Goal: Task Accomplishment & Management: Use online tool/utility

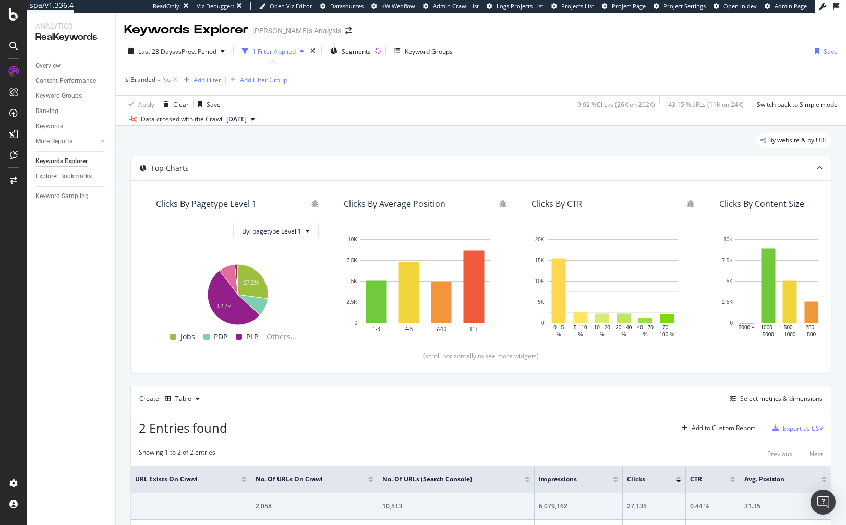
click at [56, 462] on div "Overview Content Performance Keyword Groups Ranking Keywords More Reports Count…" at bounding box center [71, 288] width 88 height 473
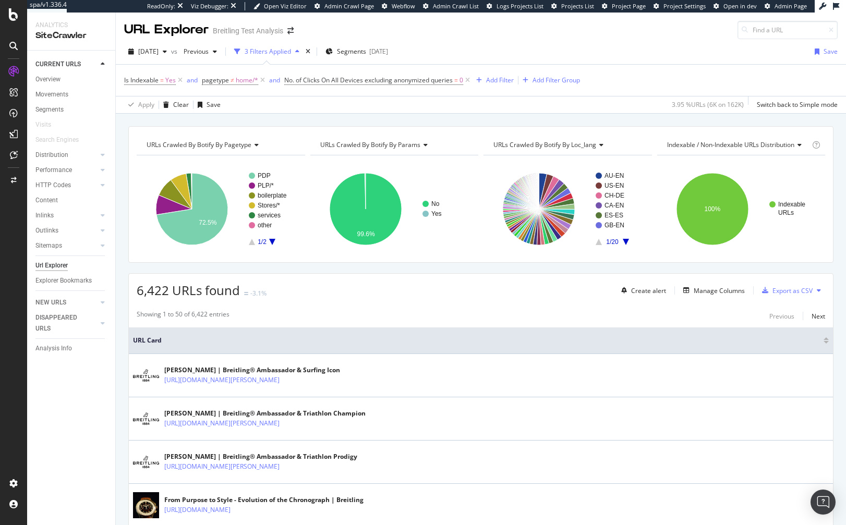
click at [344, 110] on div "Apply Clear Save 3.95 % URLs ( 6K on 162K ) Switch back to Simple mode" at bounding box center [481, 104] width 730 height 17
click at [305, 120] on div "URLs Crawled By Botify By pagetype Chart (by Value) Table Expand Export as CSV …" at bounding box center [481, 126] width 730 height 25
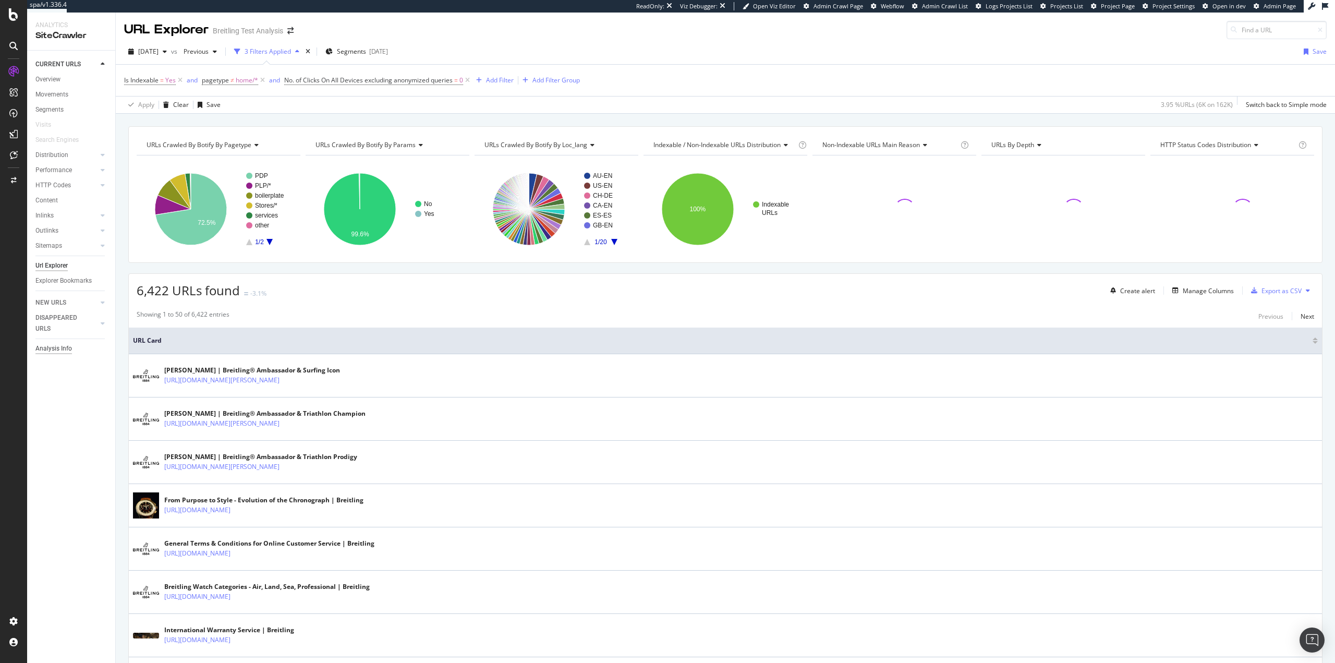
click at [53, 348] on div "Analysis Info" at bounding box center [53, 348] width 37 height 11
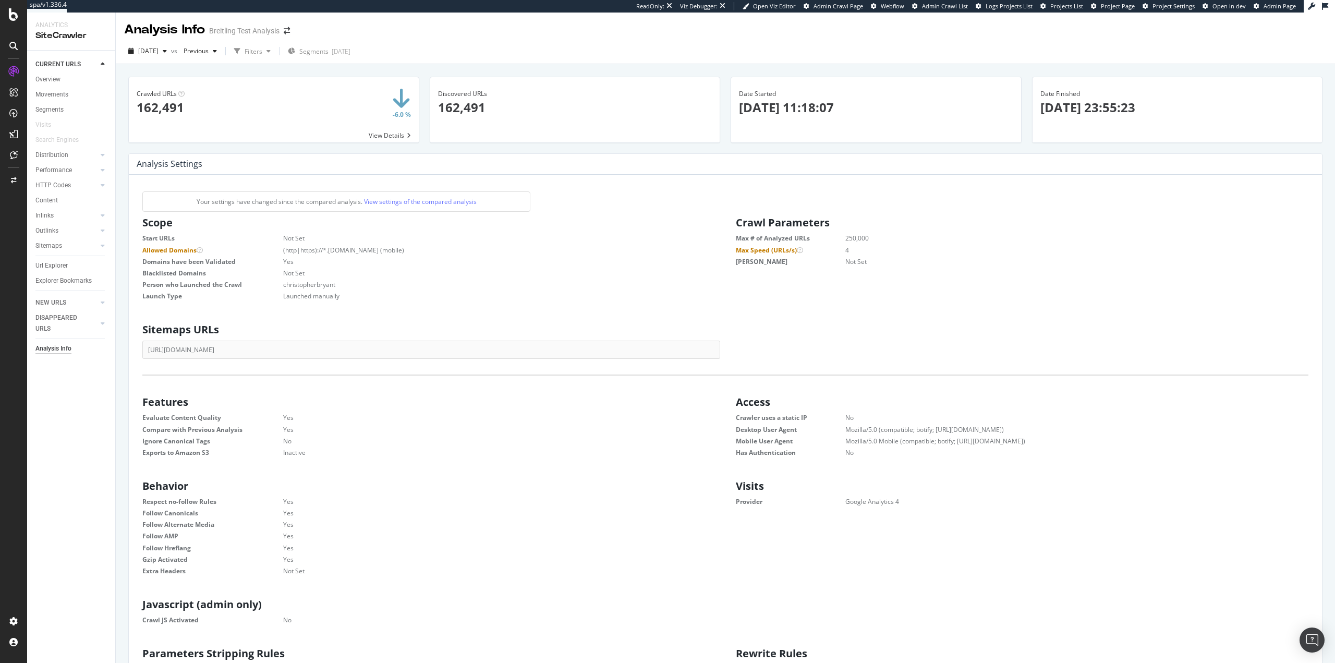
scroll to position [159, 565]
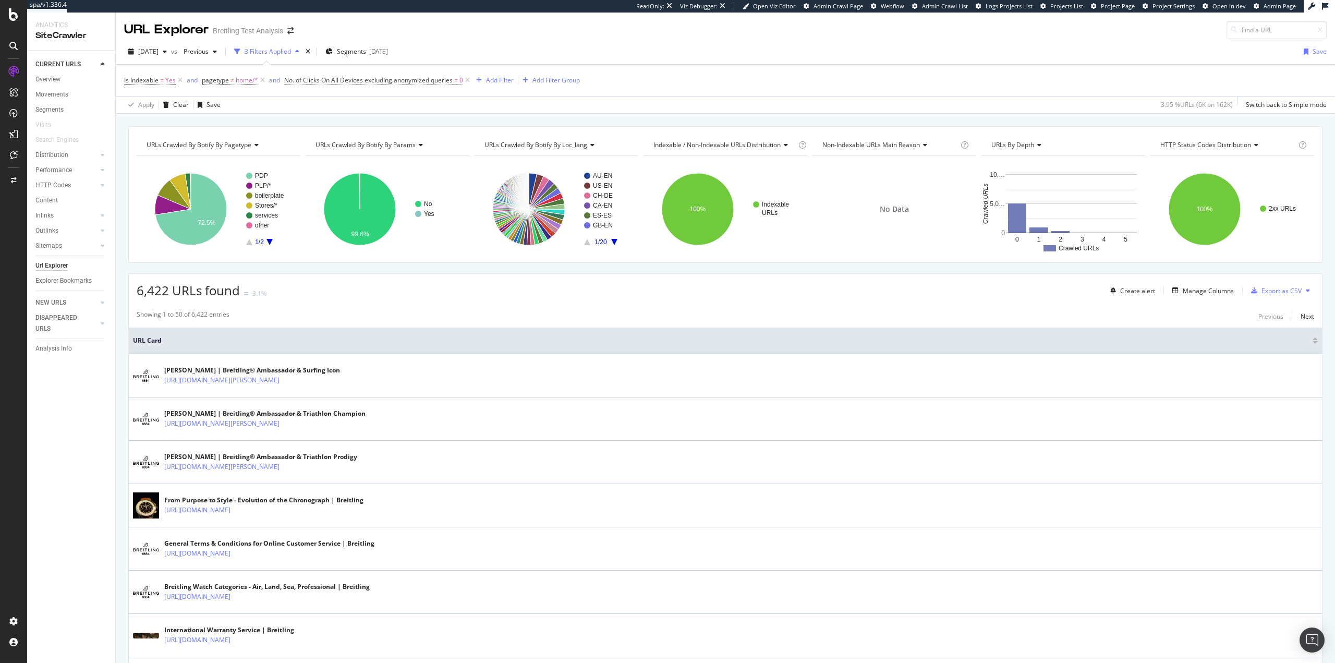
click at [424, 81] on span "No. of Clicks On All Devices excluding anonymized queries" at bounding box center [368, 80] width 168 height 9
click at [321, 155] on icon at bounding box center [321, 155] width 7 height 6
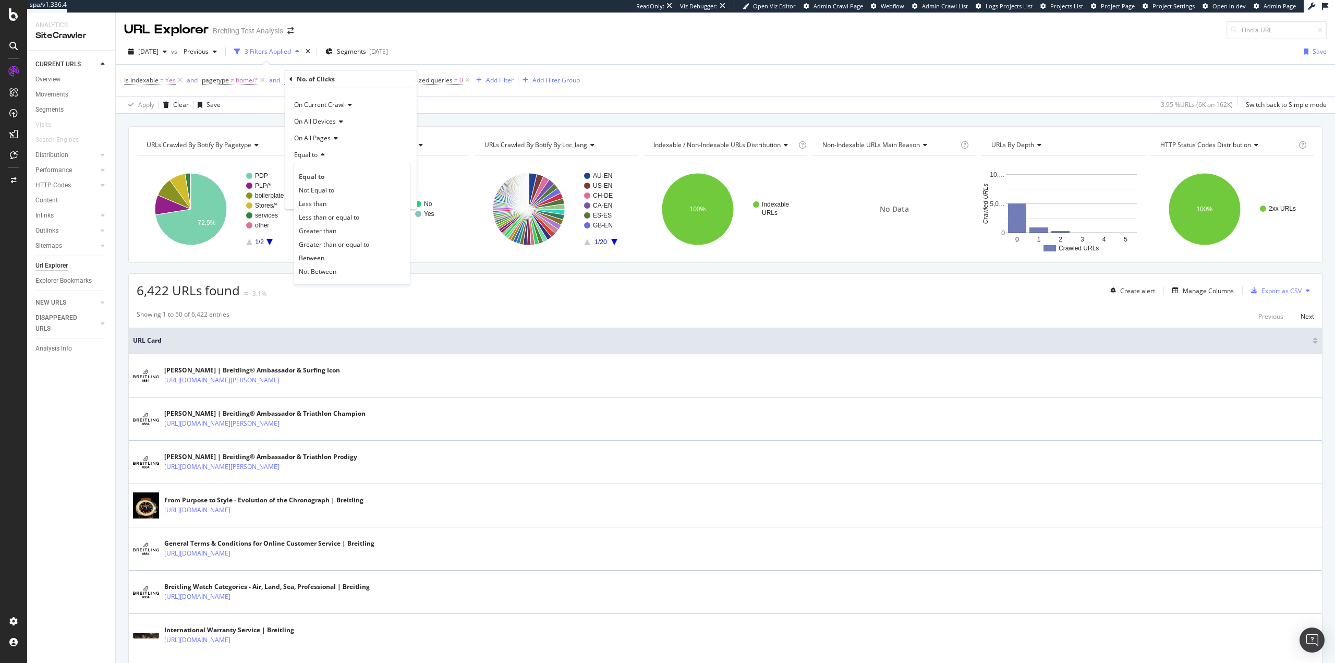
click at [545, 118] on div "URLs Crawled By Botify By pagetype Chart (by Value) Table Expand Export as CSV …" at bounding box center [726, 126] width 1220 height 25
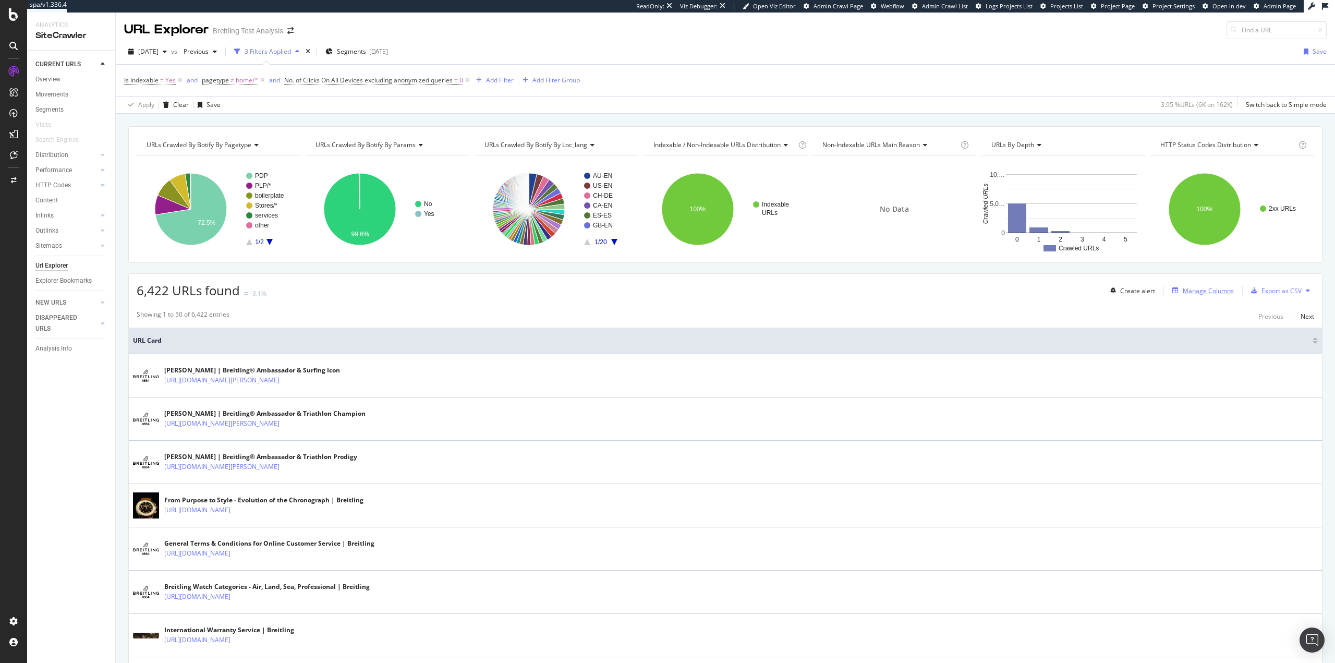
click at [1200, 291] on div "Manage Columns" at bounding box center [1208, 290] width 51 height 9
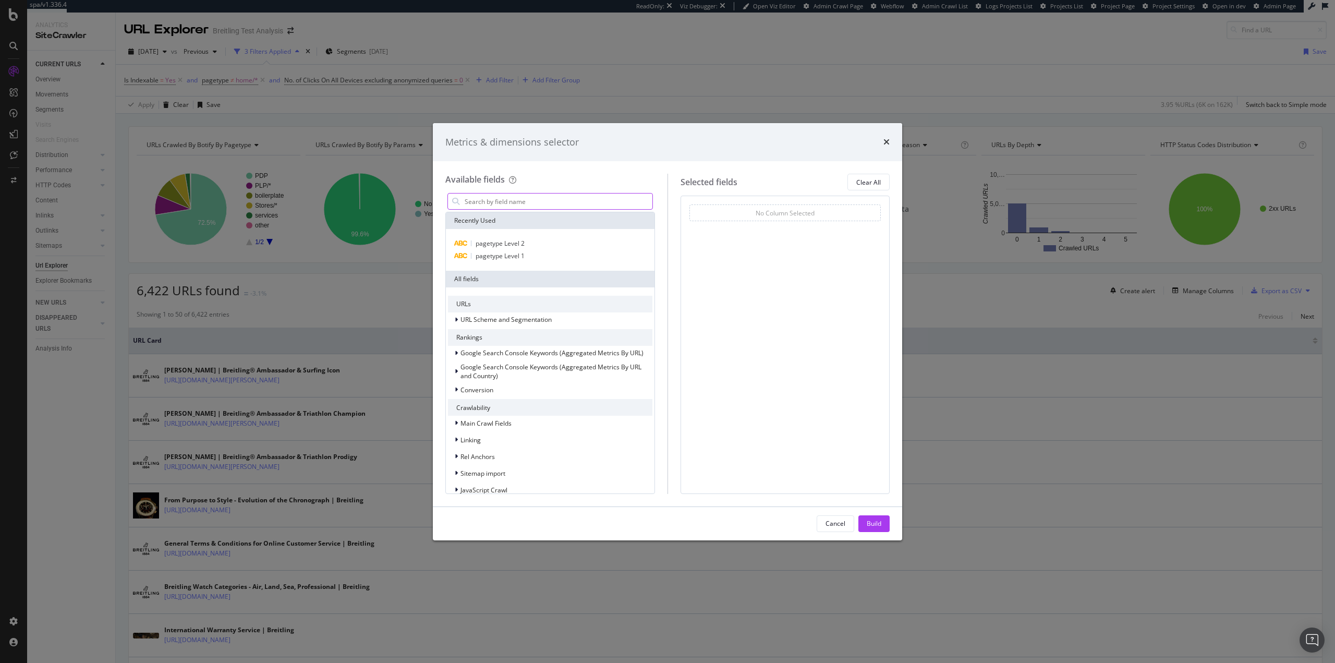
type input "v"
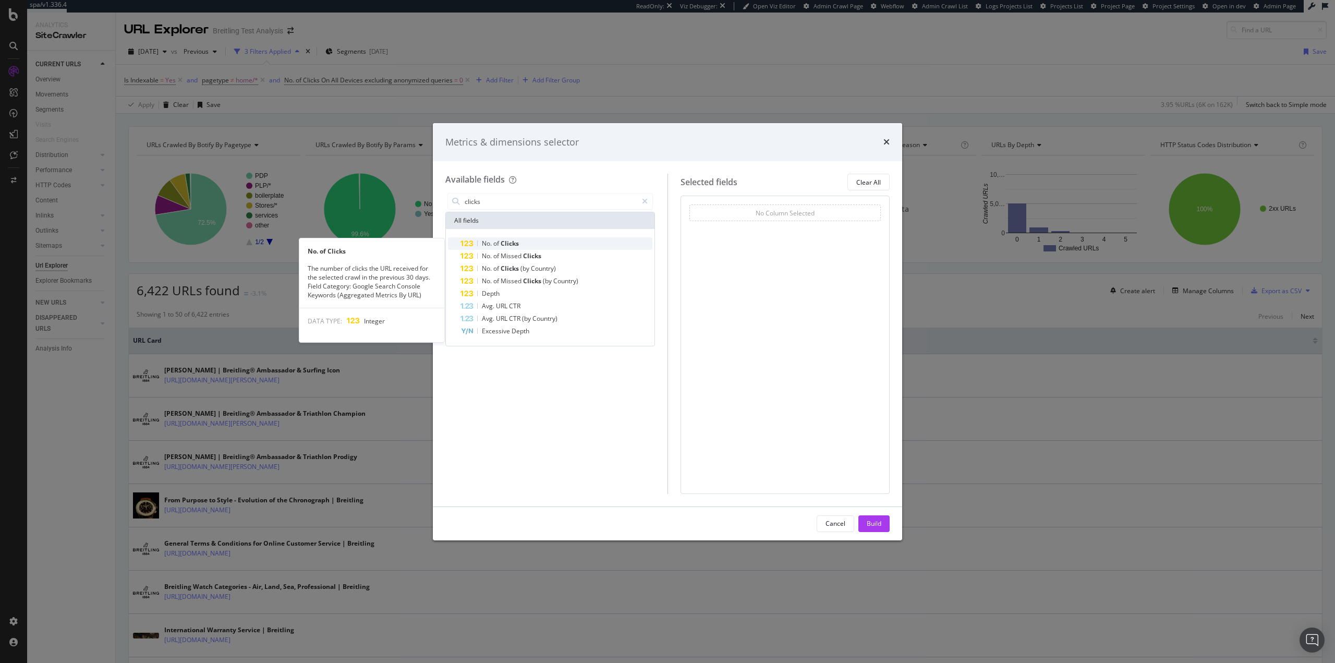
type input "clicks"
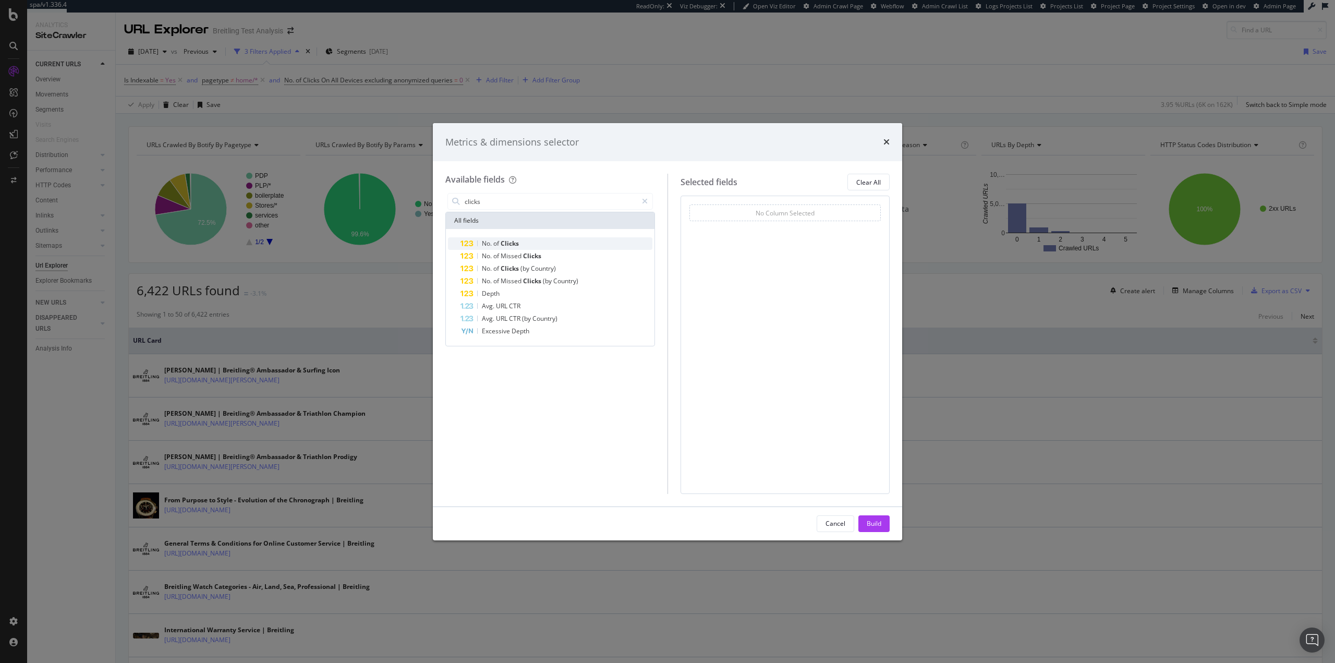
click at [548, 247] on div "No. of Clicks" at bounding box center [557, 243] width 192 height 13
click at [876, 523] on div "Build" at bounding box center [874, 523] width 15 height 9
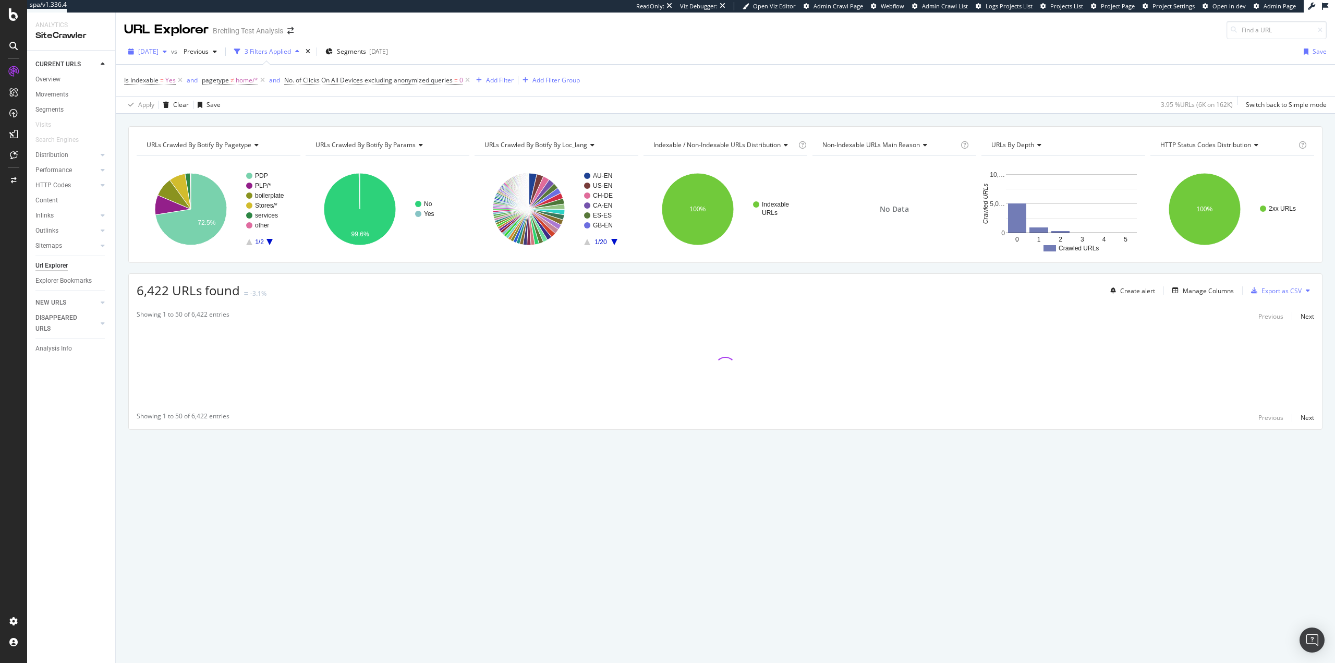
click at [159, 48] on span "2025 Aug. 5th" at bounding box center [148, 51] width 20 height 9
click at [176, 103] on div "2025 Jul. 30th 173K URLs" at bounding box center [196, 108] width 131 height 15
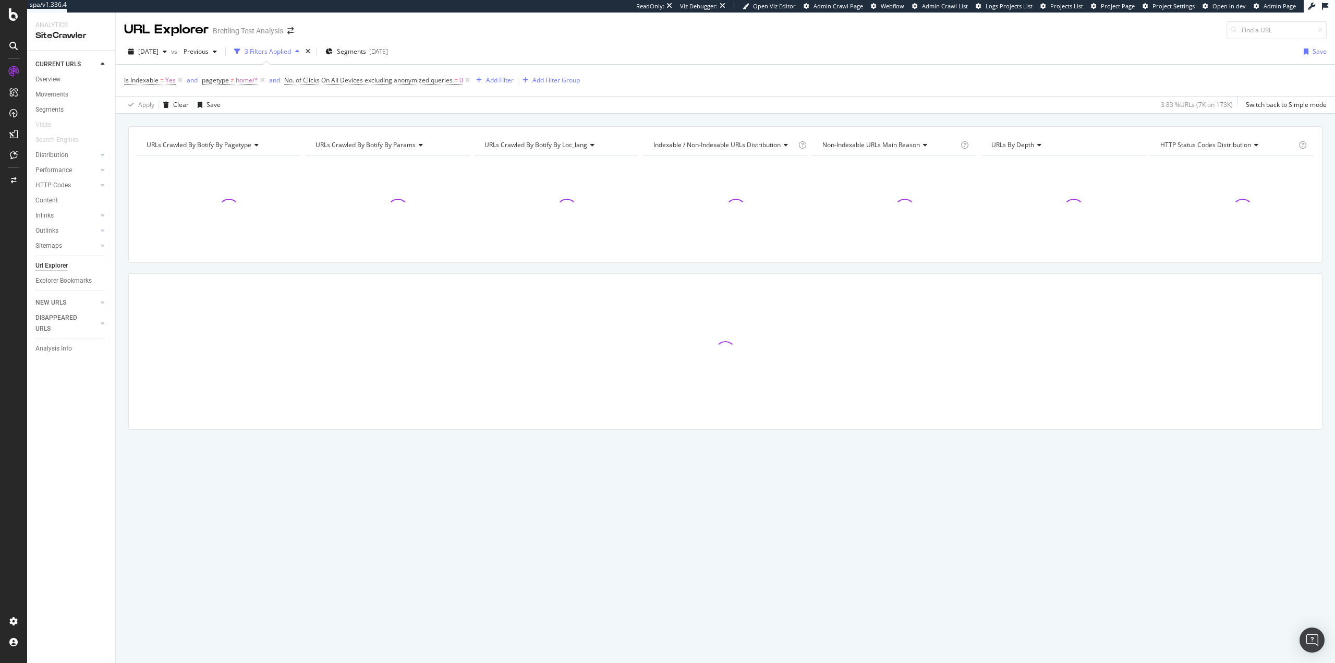
click at [679, 102] on div "Apply Clear Save 3.83 % URLs ( 7K on 173K ) Switch back to Simple mode" at bounding box center [726, 104] width 1220 height 17
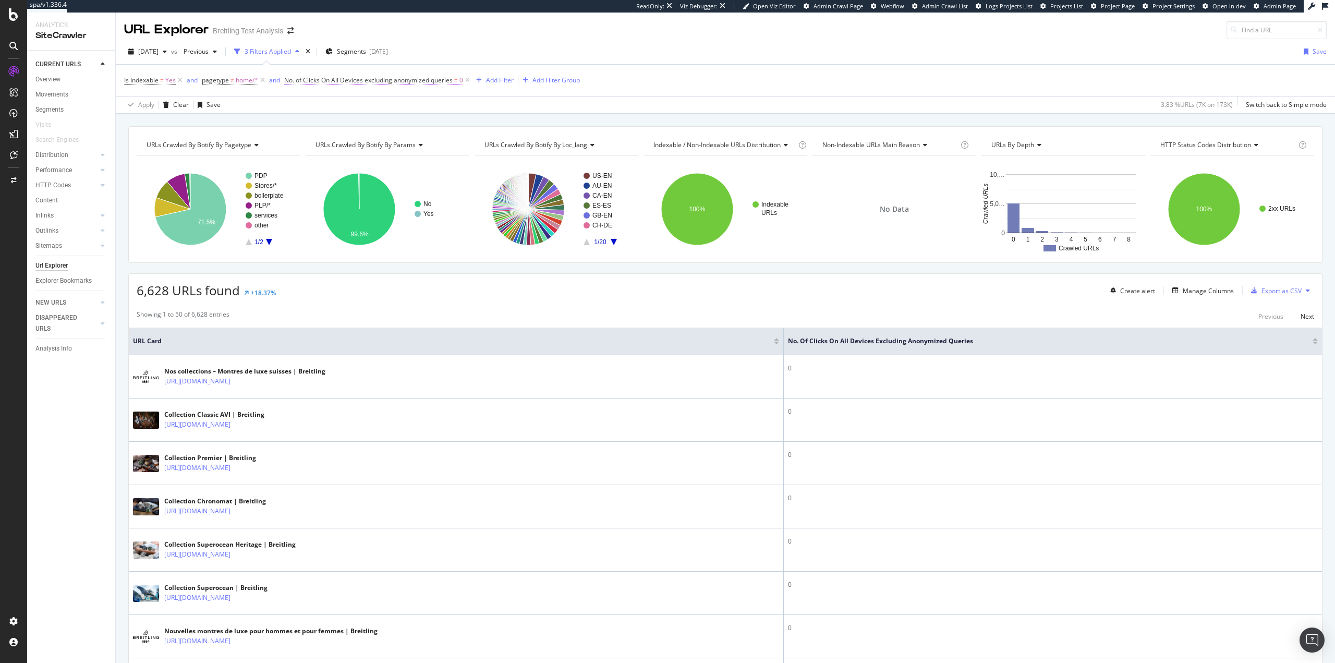
click at [422, 78] on span "No. of Clicks On All Devices excluding anonymized queries" at bounding box center [368, 80] width 168 height 9
click at [322, 153] on icon at bounding box center [321, 155] width 7 height 6
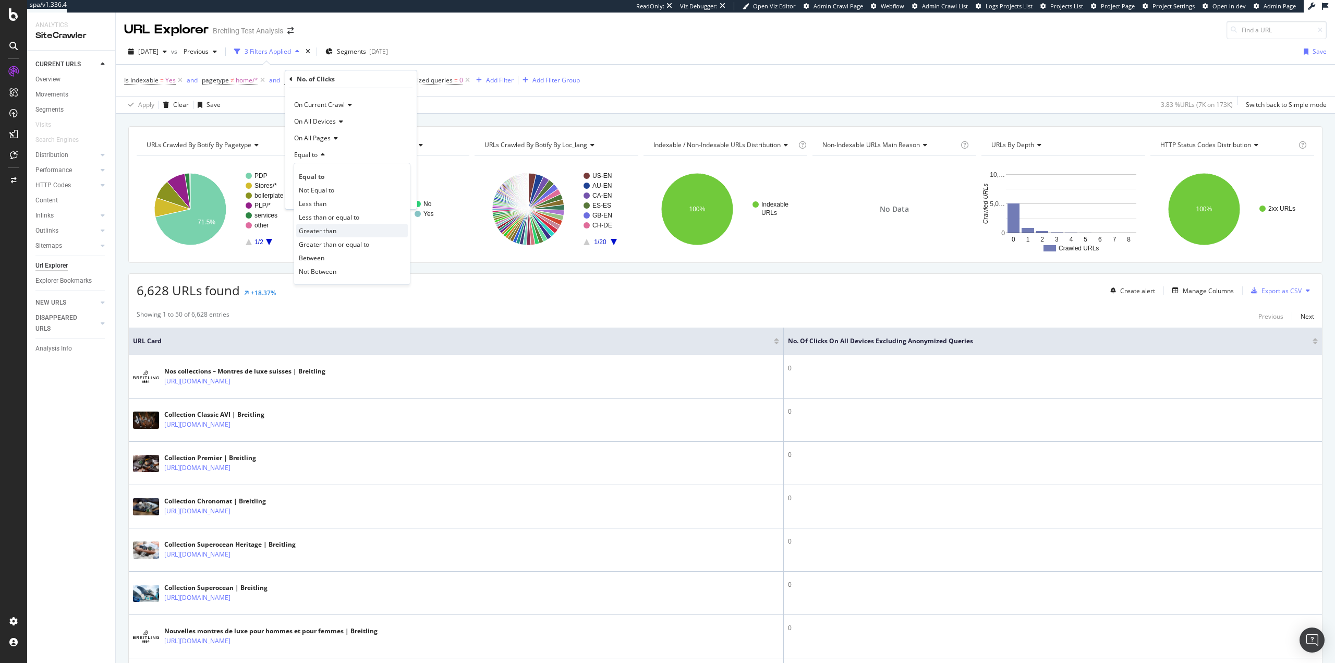
click at [345, 233] on div "Greater than" at bounding box center [352, 231] width 112 height 14
click at [398, 194] on div "Apply" at bounding box center [400, 195] width 16 height 9
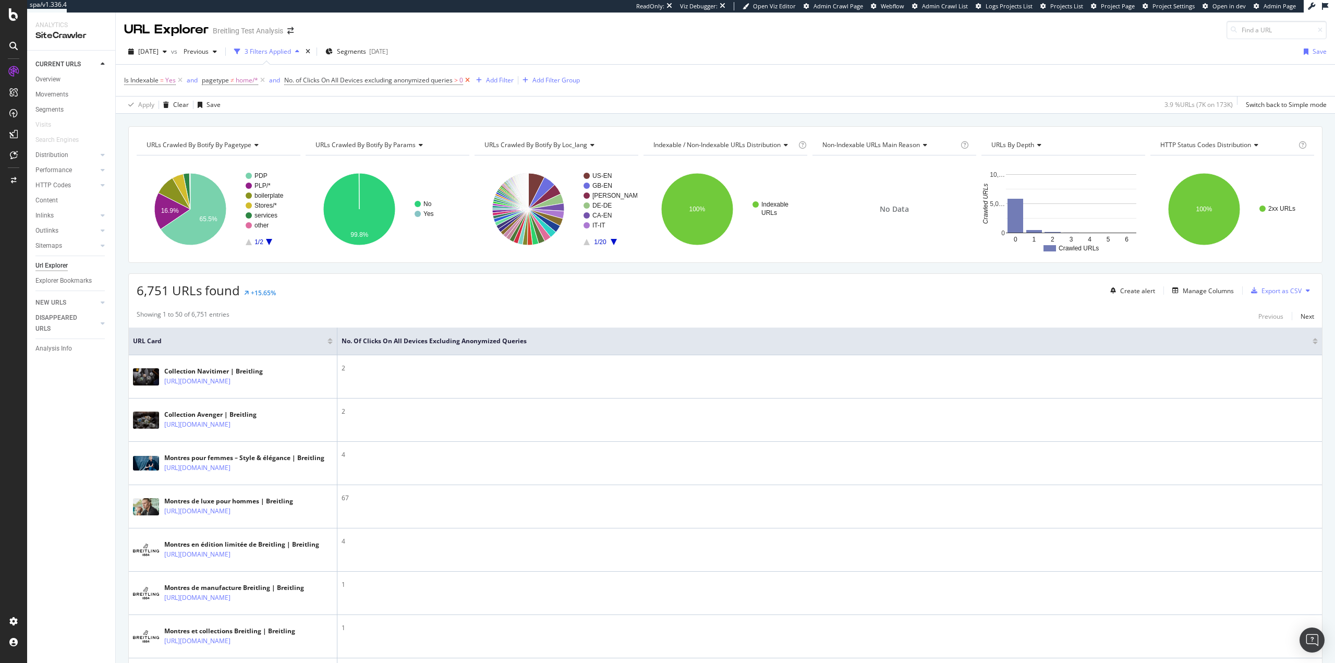
click at [467, 83] on icon at bounding box center [467, 80] width 9 height 10
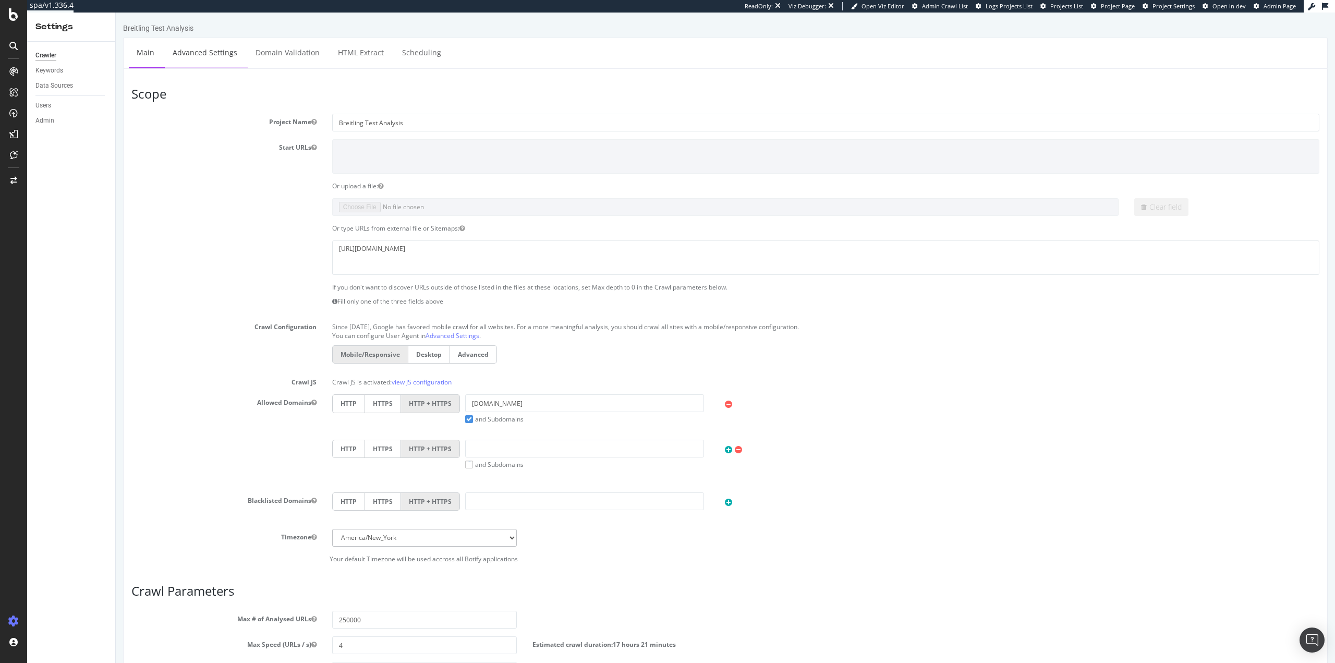
click at [200, 62] on link "Advanced Settings" at bounding box center [205, 52] width 80 height 29
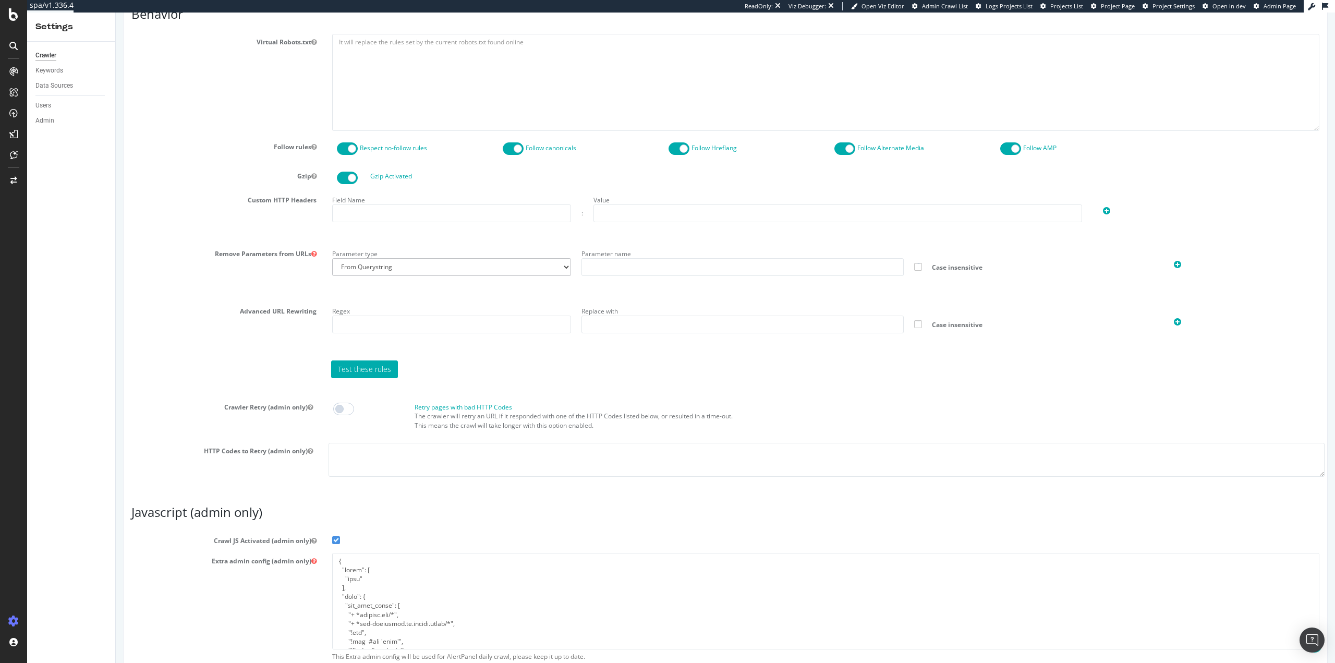
scroll to position [597, 0]
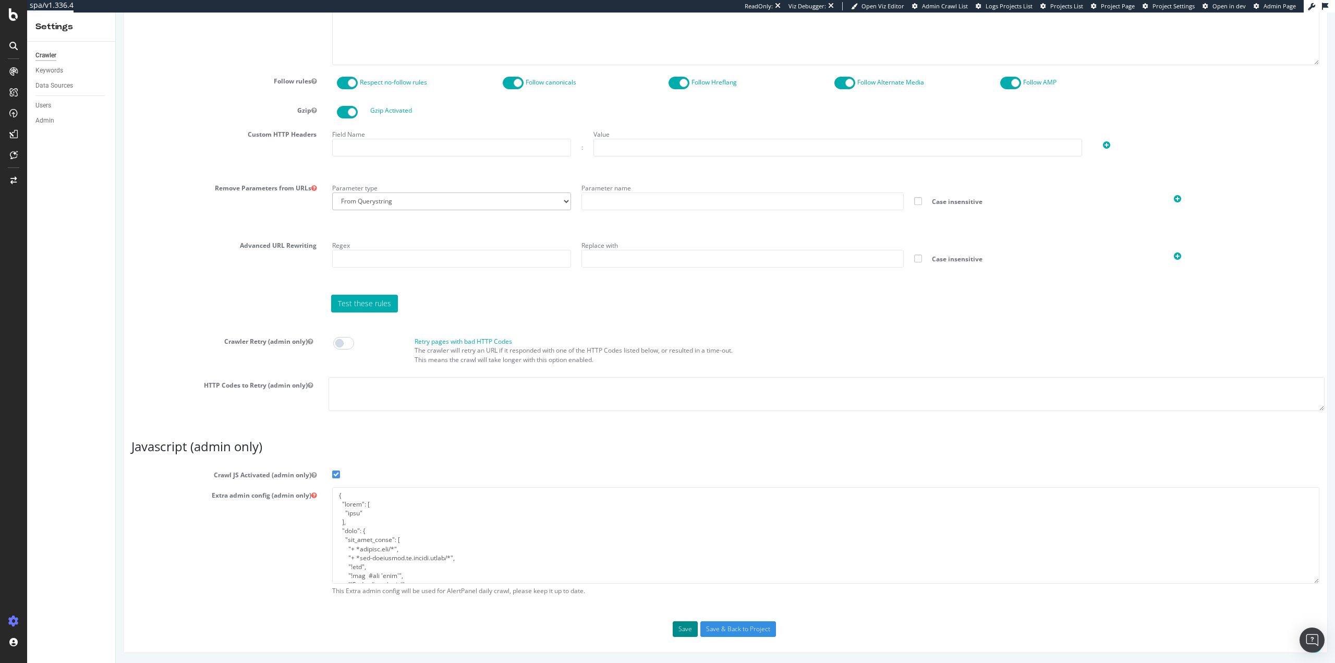
click at [679, 631] on button "Save" at bounding box center [685, 629] width 25 height 16
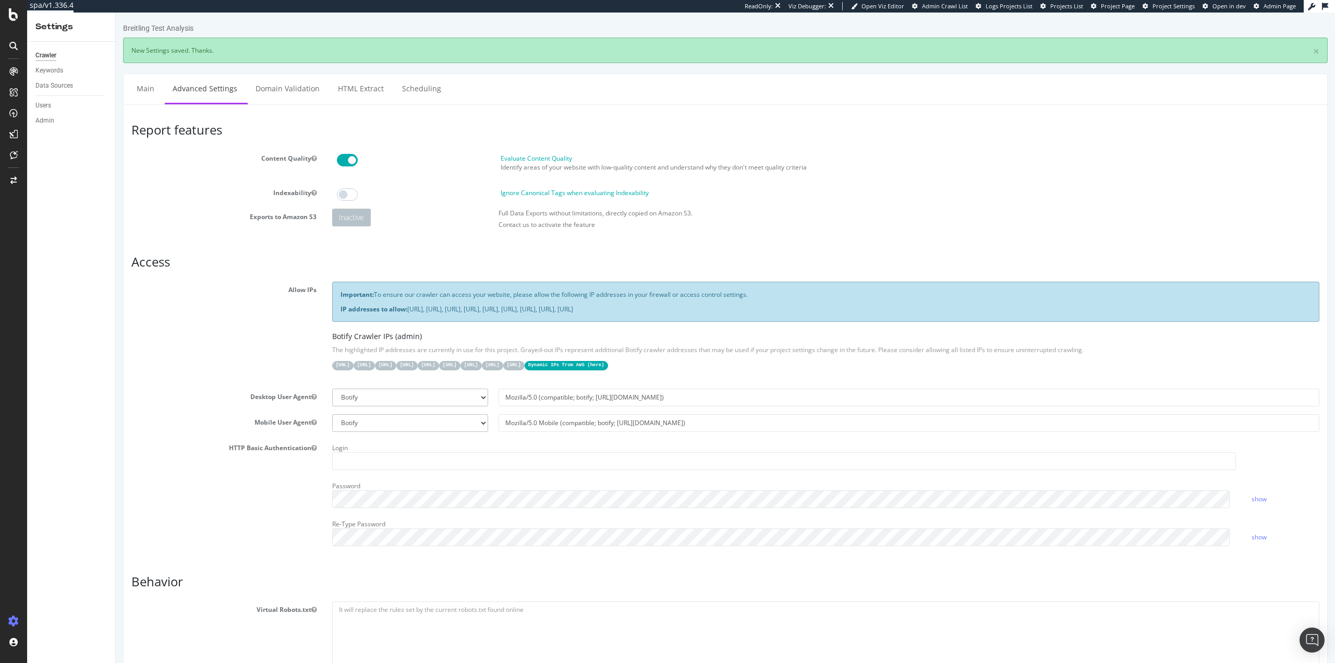
scroll to position [0, 0]
click at [145, 90] on link "Main" at bounding box center [145, 88] width 33 height 29
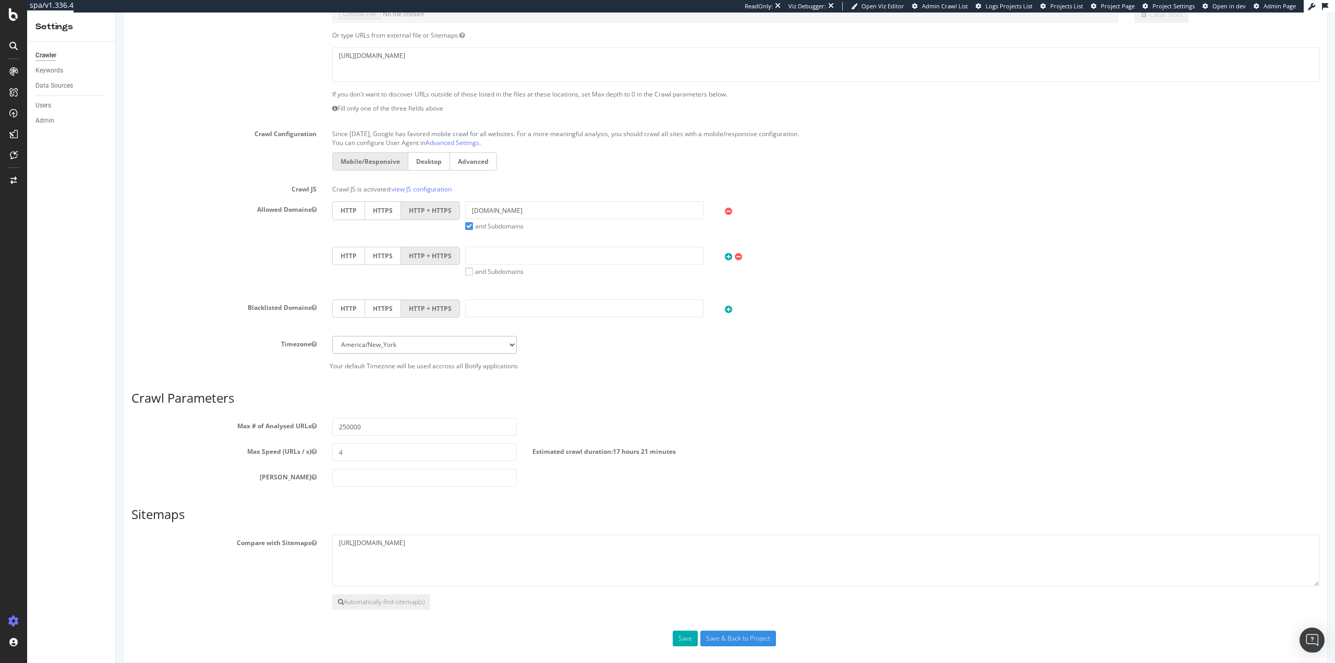
scroll to position [203, 0]
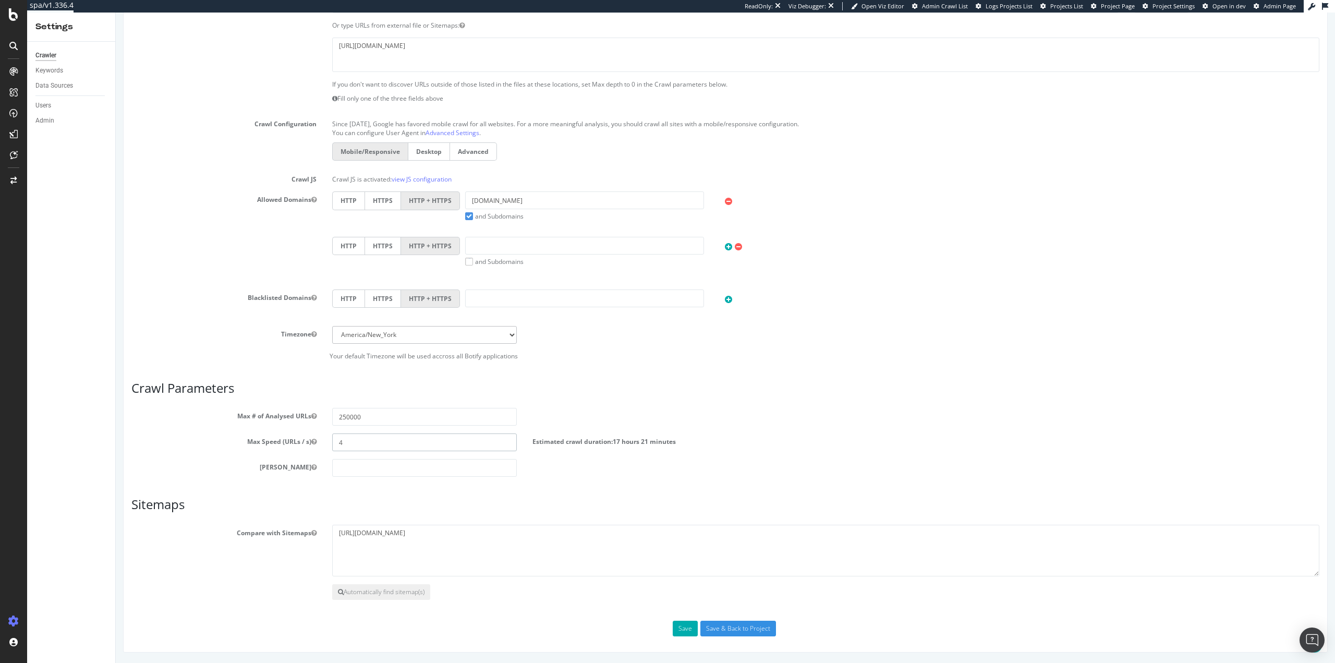
drag, startPoint x: 331, startPoint y: 440, endPoint x: 322, endPoint y: 439, distance: 8.9
click at [322, 439] on div "Max Speed (URLs / s) 4 Estimated crawl duration: 17 hours 21 minutes" at bounding box center [726, 443] width 1204 height 18
type input "5"
click at [696, 420] on div "Max # of Analysed URLs 250000" at bounding box center [726, 417] width 1204 height 18
click at [751, 632] on input "Save & Back to Project" at bounding box center [739, 629] width 76 height 16
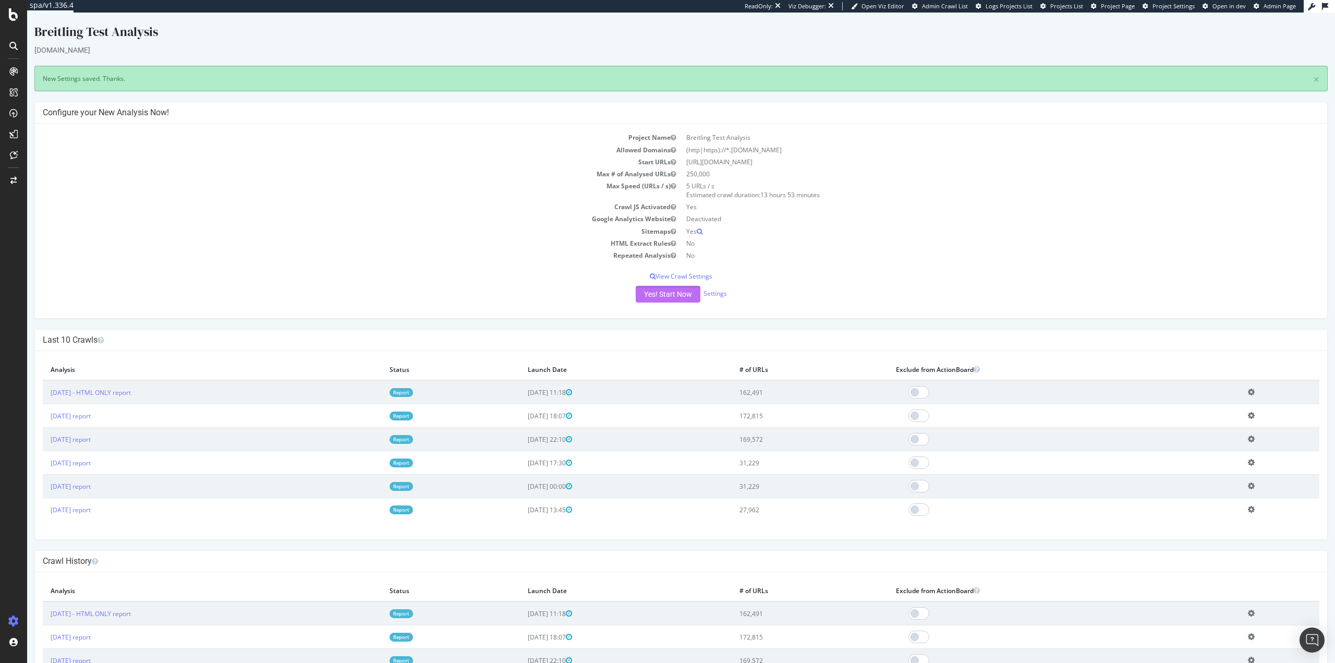
click at [673, 296] on button "Yes! Start Now" at bounding box center [668, 294] width 65 height 17
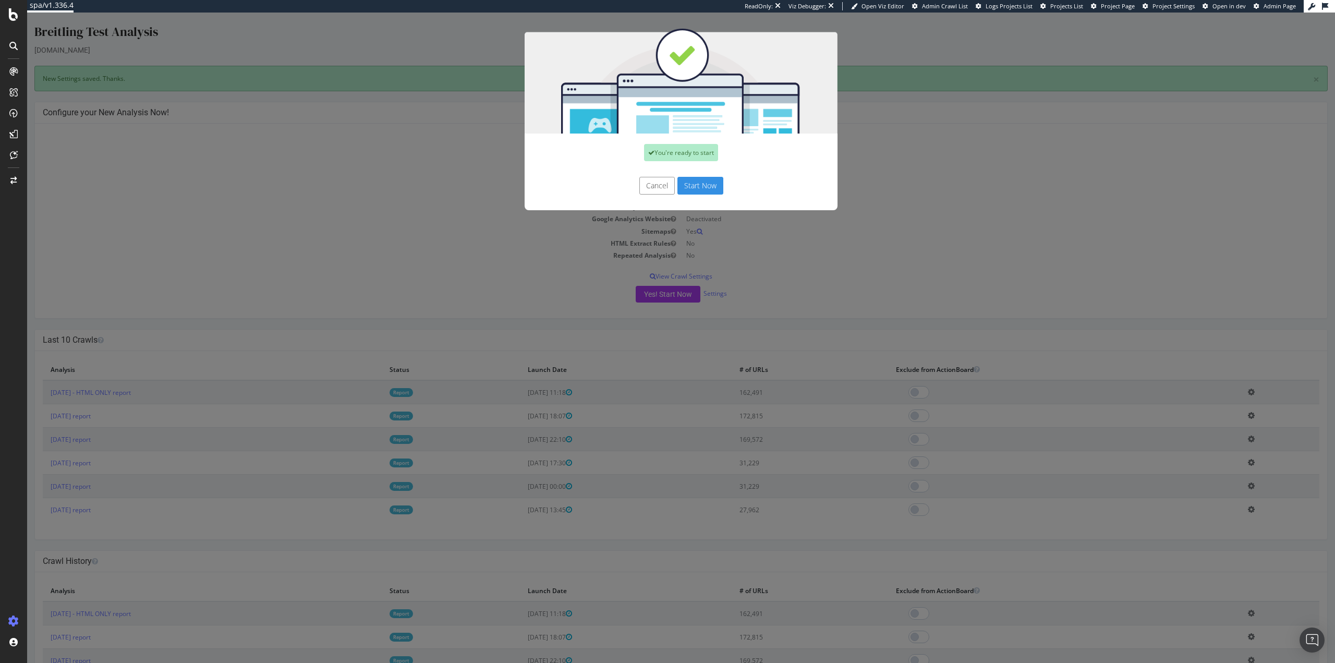
click at [696, 191] on button "Start Now" at bounding box center [701, 186] width 46 height 18
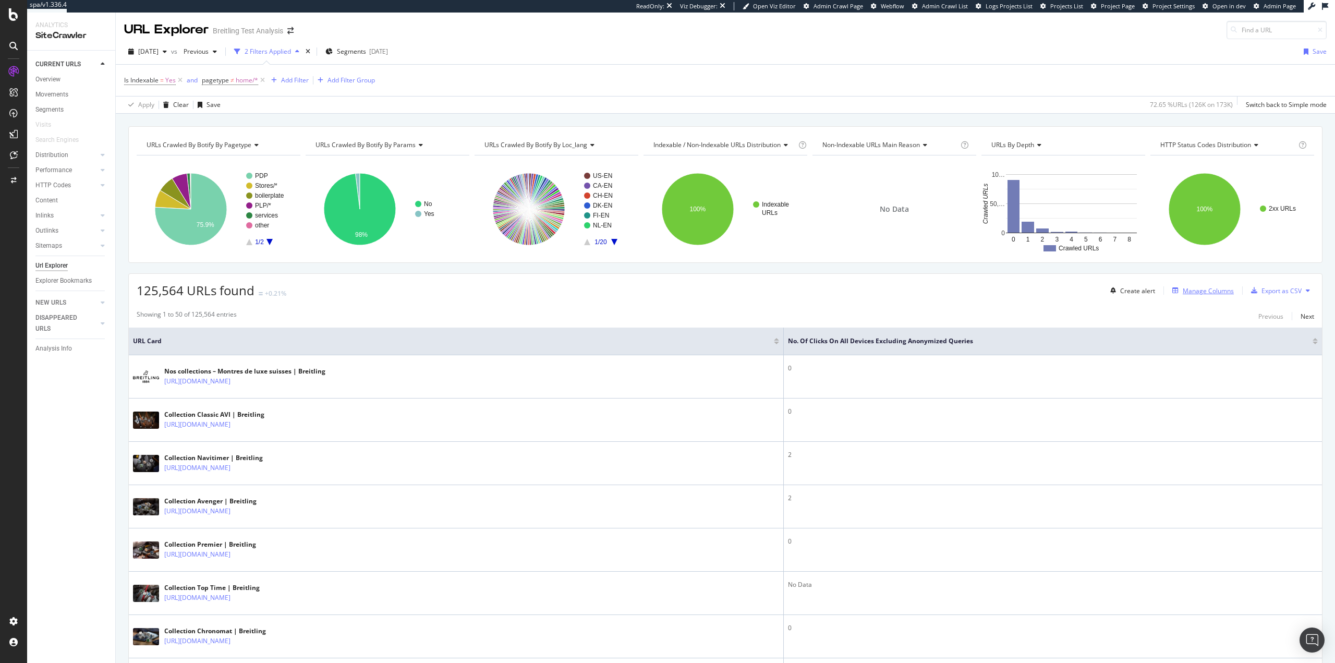
click at [1205, 291] on div "Manage Columns" at bounding box center [1208, 290] width 51 height 9
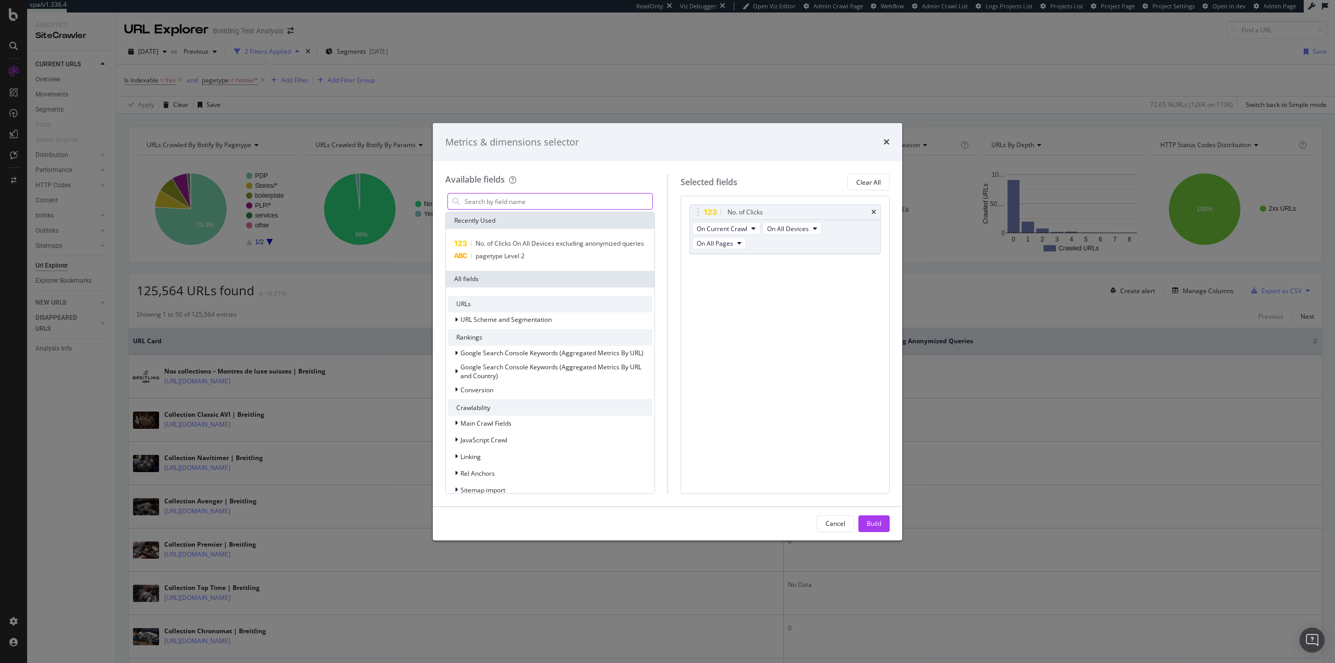
click at [594, 201] on input "modal" at bounding box center [558, 202] width 189 height 16
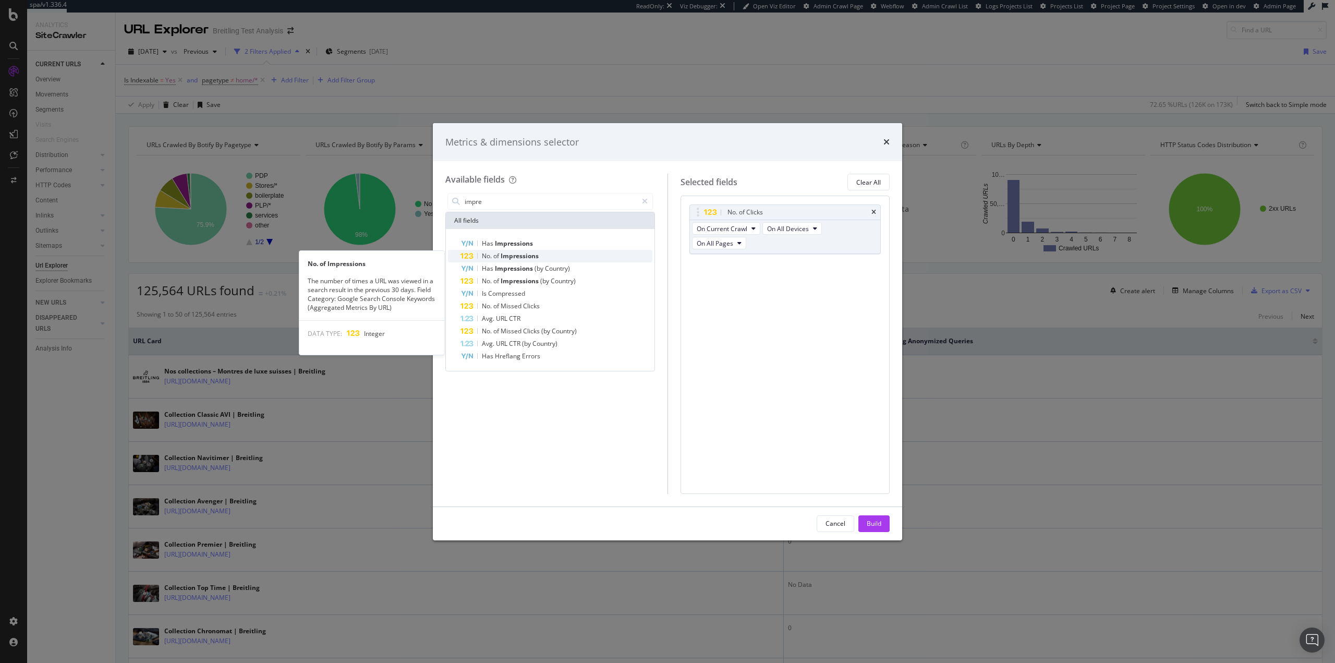
type input "impre"
click at [556, 252] on div "No. of Impressions" at bounding box center [557, 256] width 192 height 13
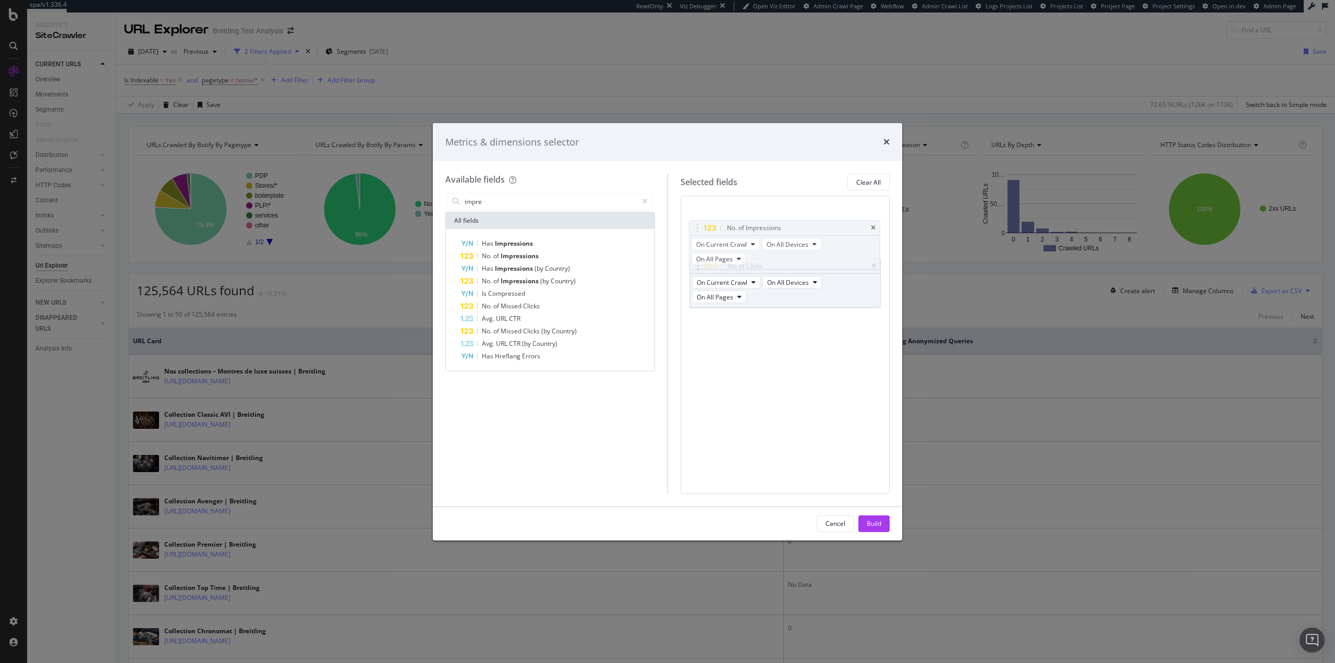
drag, startPoint x: 698, startPoint y: 264, endPoint x: 699, endPoint y: 254, distance: 10.5
click at [697, 226] on body "spa/v1.336.4 ReadOnly: Viz Debugger: Open Viz Editor Admin Crawl Page Webflow A…" at bounding box center [667, 331] width 1335 height 663
drag, startPoint x: 876, startPoint y: 525, endPoint x: 632, endPoint y: 349, distance: 300.8
click at [876, 524] on div "Build" at bounding box center [874, 523] width 15 height 9
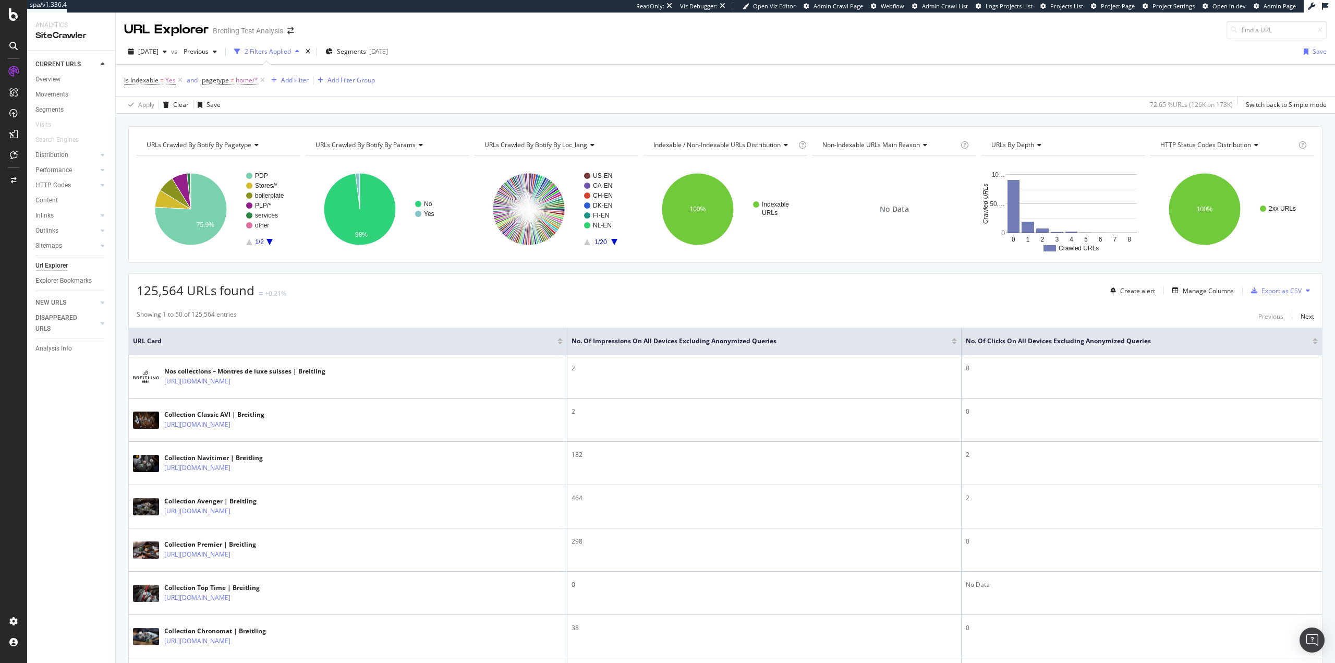
click at [1313, 343] on div at bounding box center [1315, 343] width 5 height 3
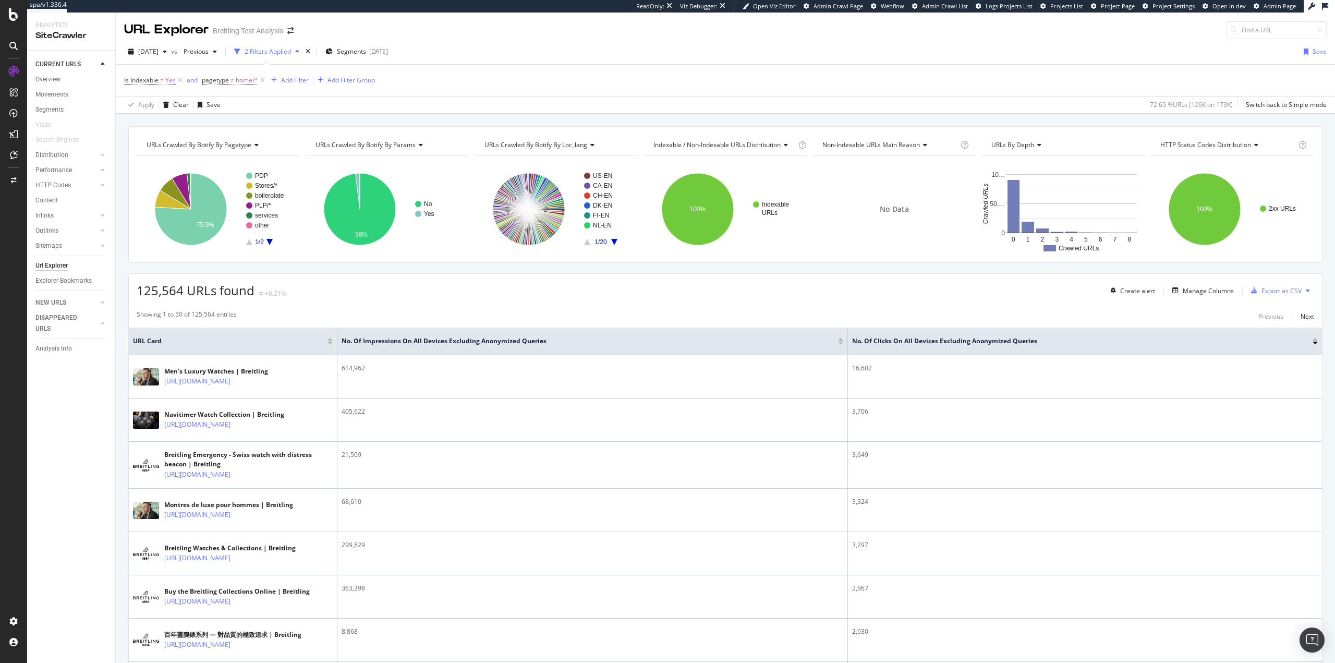
drag, startPoint x: 841, startPoint y: 340, endPoint x: 767, endPoint y: 376, distance: 81.9
click at [841, 340] on div at bounding box center [840, 339] width 5 height 3
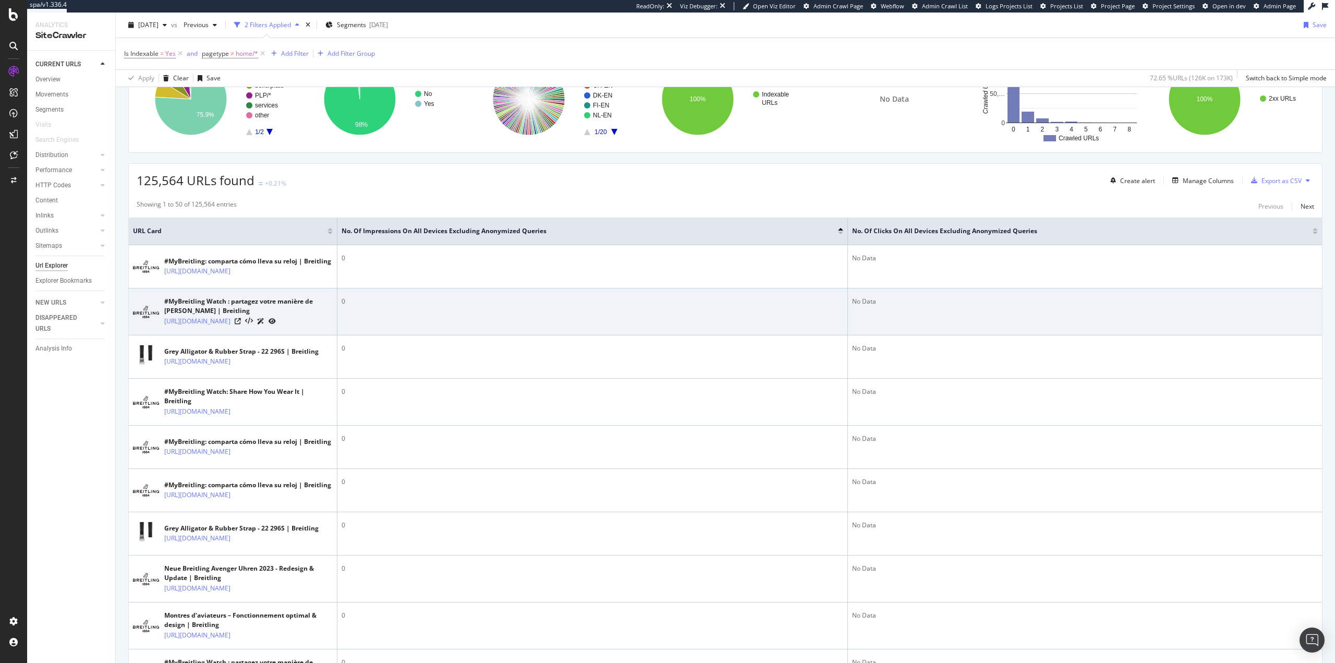
scroll to position [156, 0]
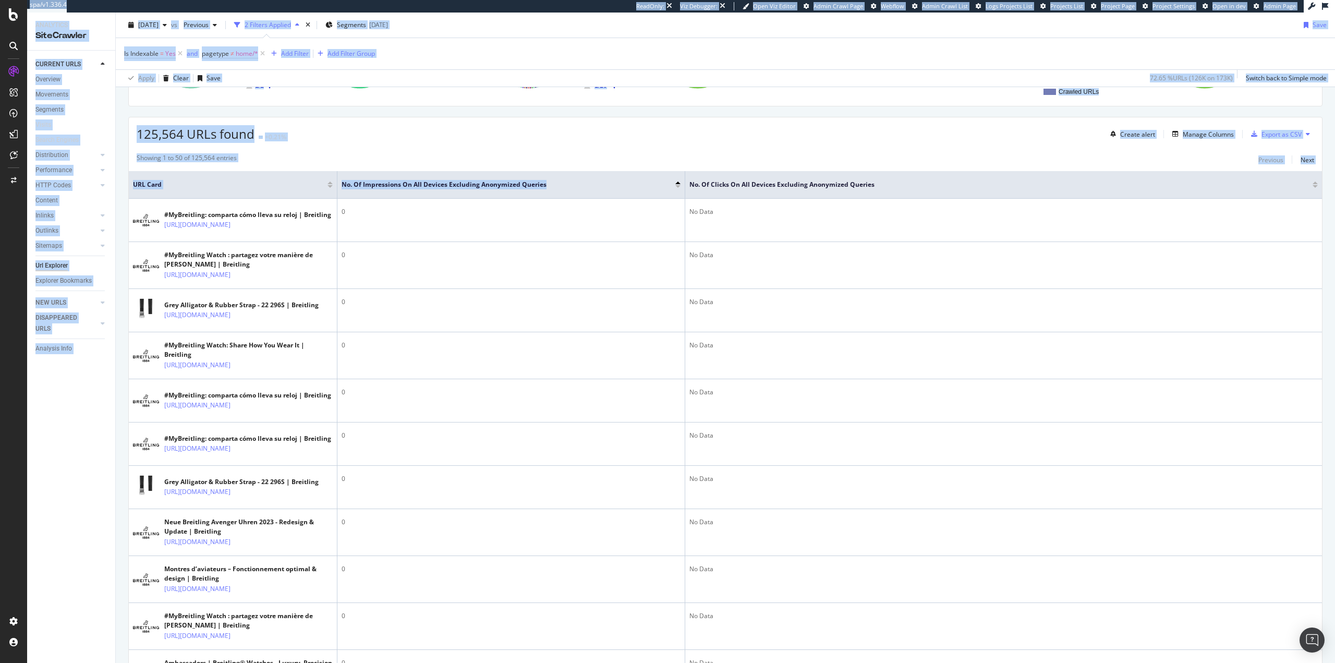
drag, startPoint x: 848, startPoint y: 175, endPoint x: 0, endPoint y: 192, distance: 848.4
click at [0, 192] on div "spa/v1.336.4 ReadOnly: Viz Debugger: Open Viz Editor Admin Crawl Page Webflow A…" at bounding box center [667, 331] width 1335 height 663
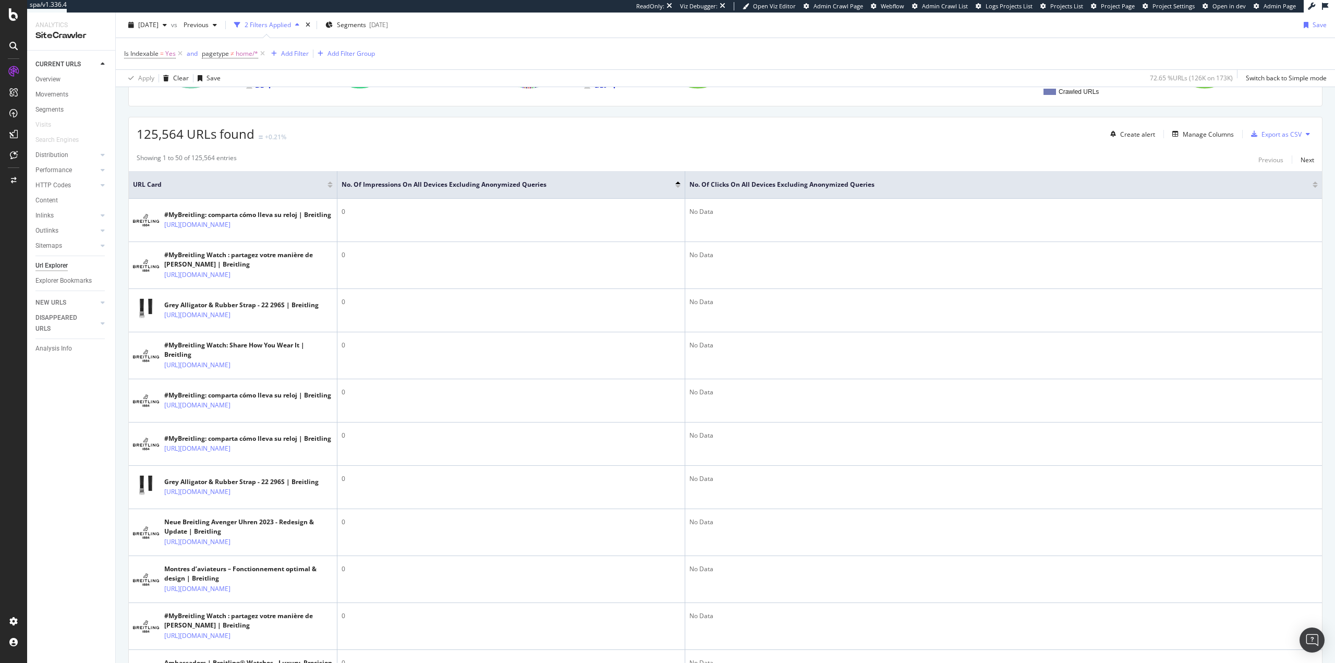
click at [688, 176] on th "No. of Clicks On All Devices excluding anonymized queries" at bounding box center [1003, 185] width 637 height 28
click at [392, 189] on th "No. of Impressions On All Devices excluding anonymized queries" at bounding box center [472, 185] width 268 height 28
click at [428, 187] on span "No. of Impressions On All Devices excluding anonymized queries" at bounding box center [460, 184] width 236 height 9
click at [300, 51] on div "Add Filter" at bounding box center [295, 53] width 28 height 9
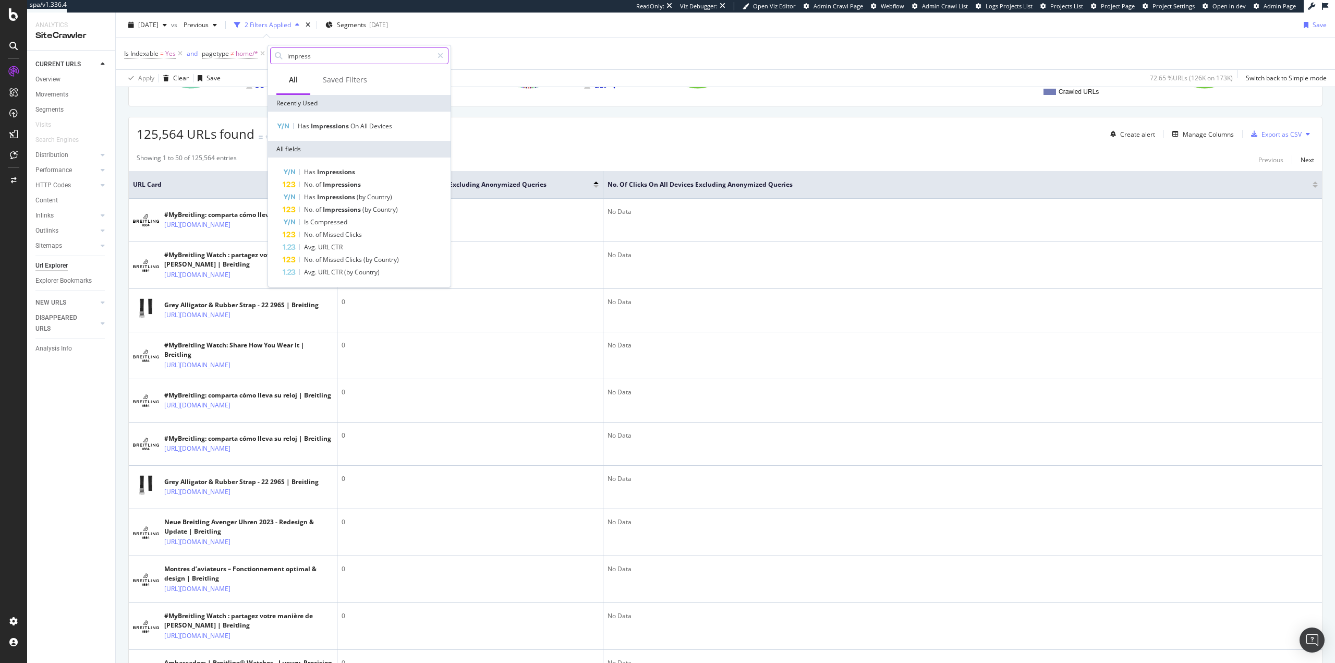
click at [407, 53] on input "impress" at bounding box center [359, 56] width 147 height 16
type input "clicks"
click at [332, 130] on div "No. of Clicks On All Devices excluding anonymized queries" at bounding box center [373, 130] width 151 height 17
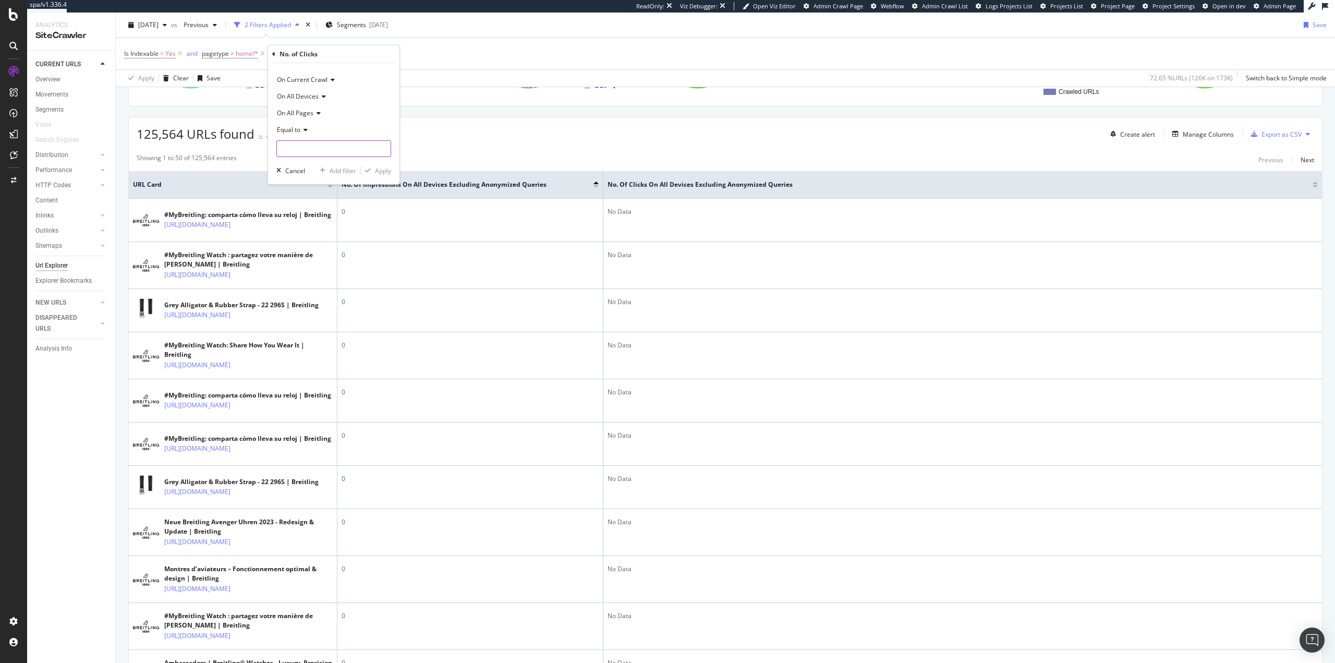
click at [315, 147] on input "number" at bounding box center [333, 148] width 115 height 17
click at [306, 129] on icon at bounding box center [303, 130] width 7 height 6
click at [509, 135] on div "125,564 URLs found +0.21% Create alert Manage Columns Export as CSV" at bounding box center [726, 130] width 1194 height 26
click at [451, 51] on span "No. of Clicks On All Devices excluding anonymized queries" at bounding box center [368, 53] width 168 height 9
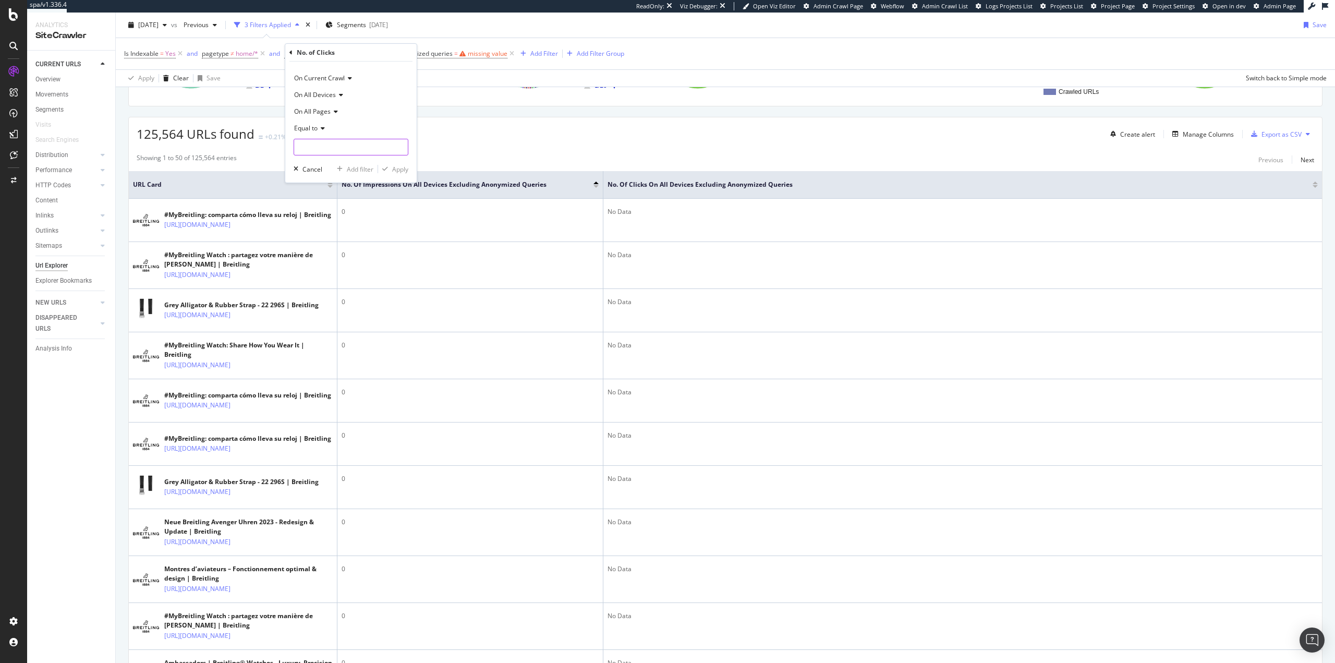
click at [328, 142] on input "number" at bounding box center [351, 147] width 115 height 17
type input "0"
click at [400, 168] on div "Apply" at bounding box center [400, 169] width 16 height 9
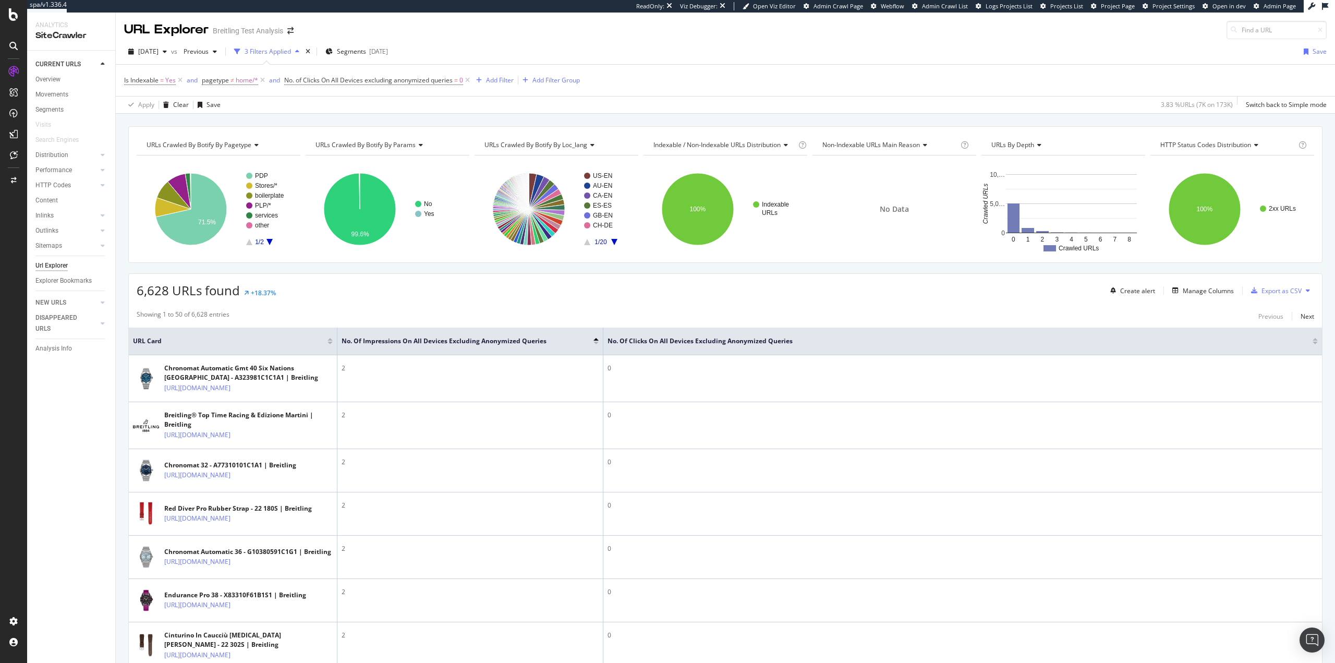
drag, startPoint x: 469, startPoint y: 81, endPoint x: 296, endPoint y: 99, distance: 174.6
click at [469, 81] on icon at bounding box center [467, 80] width 9 height 10
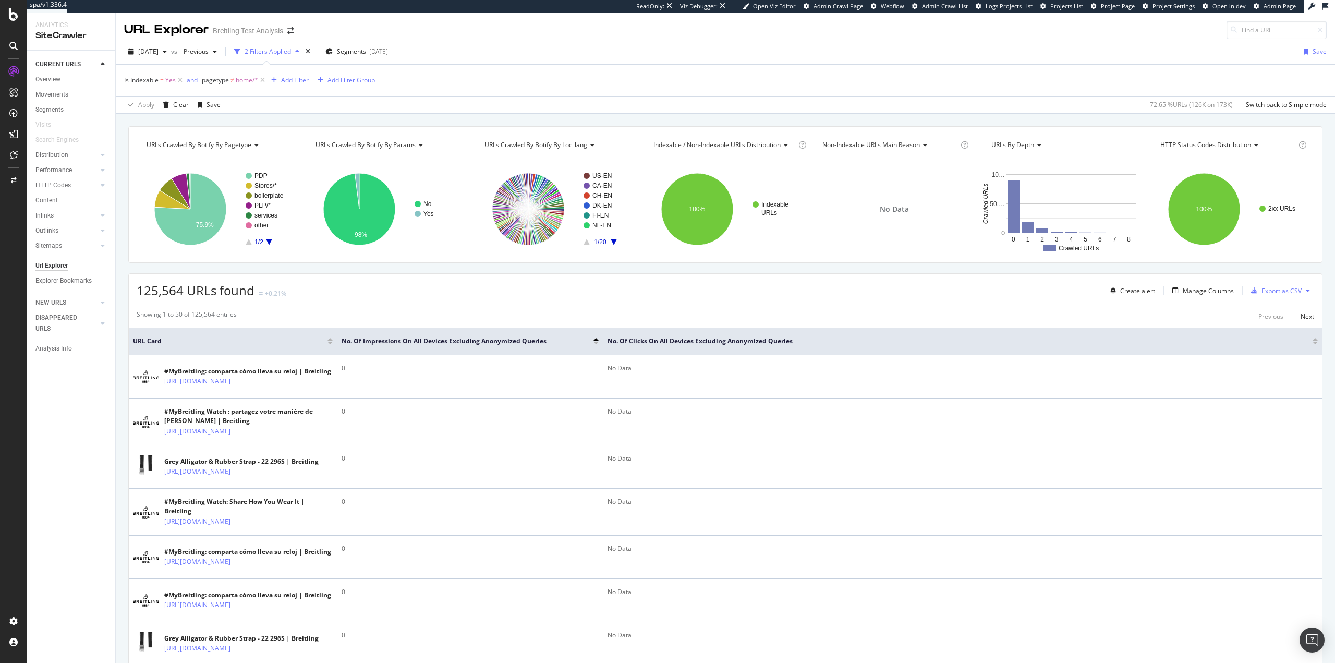
click at [355, 82] on div "Add Filter Group" at bounding box center [351, 80] width 47 height 9
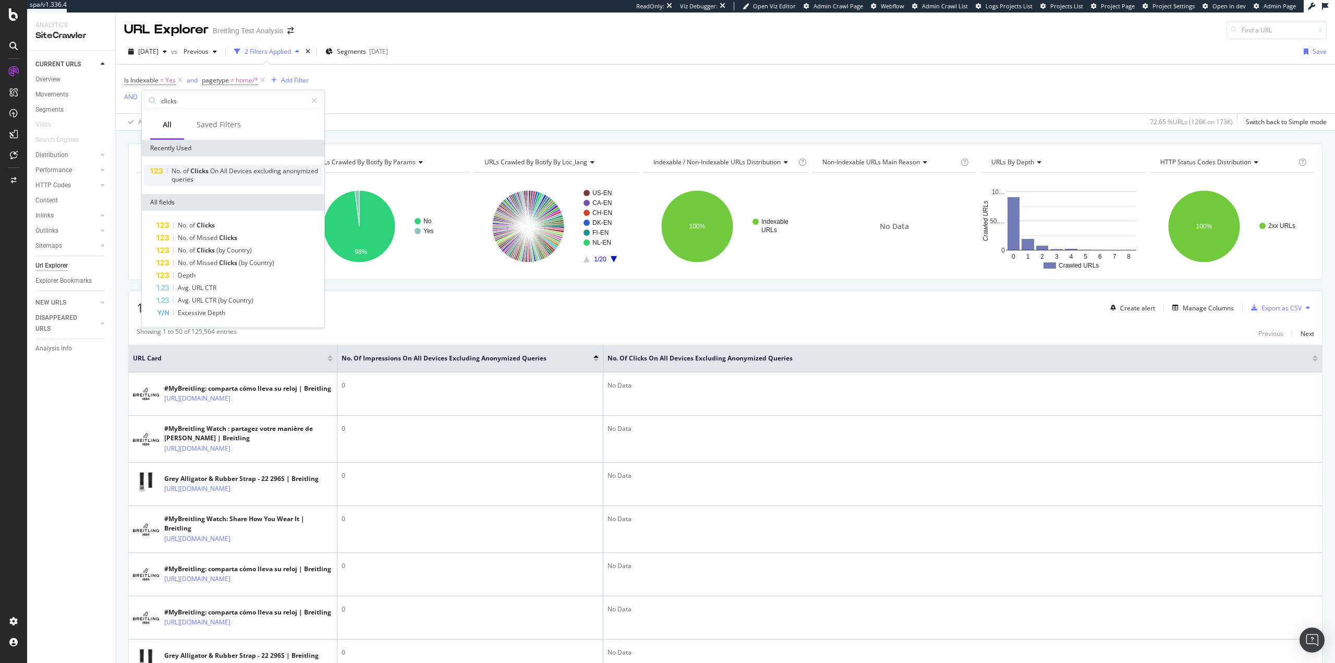
click at [231, 180] on div "No. of Clicks On All Devices excluding anonymized queries" at bounding box center [247, 175] width 151 height 17
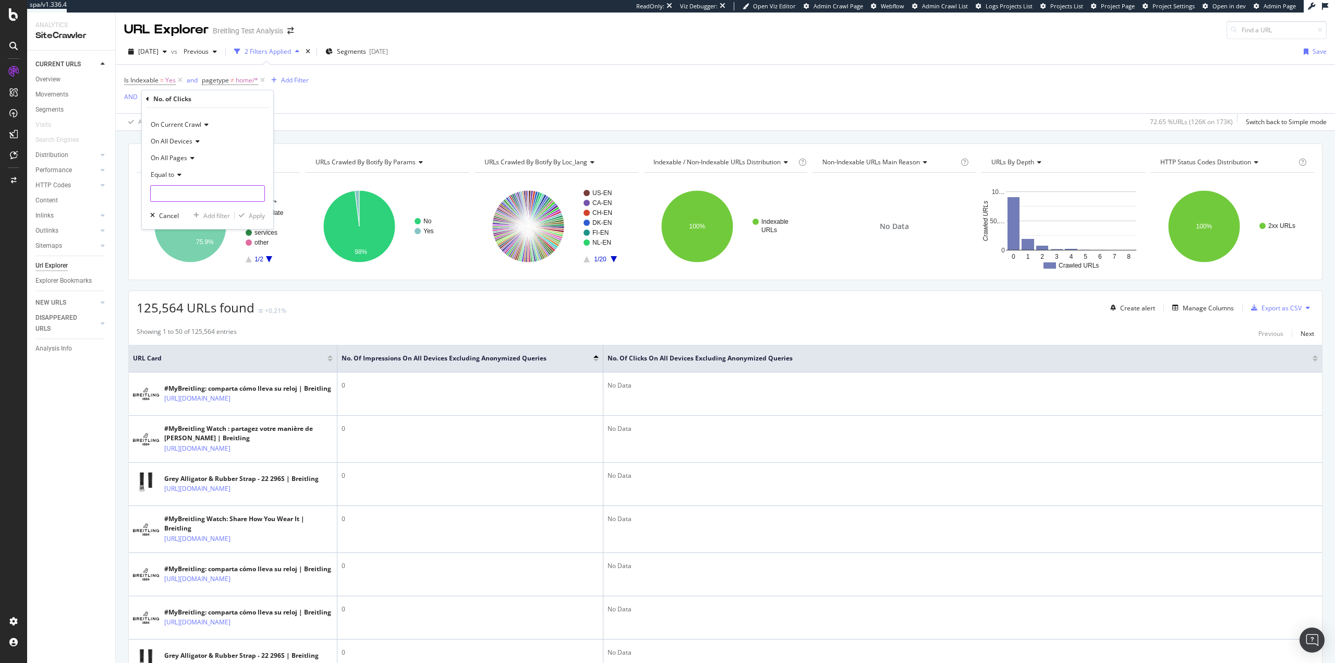
click at [190, 200] on input "number" at bounding box center [207, 193] width 115 height 17
type input "0"
click at [203, 217] on div "Add filter" at bounding box center [216, 215] width 27 height 9
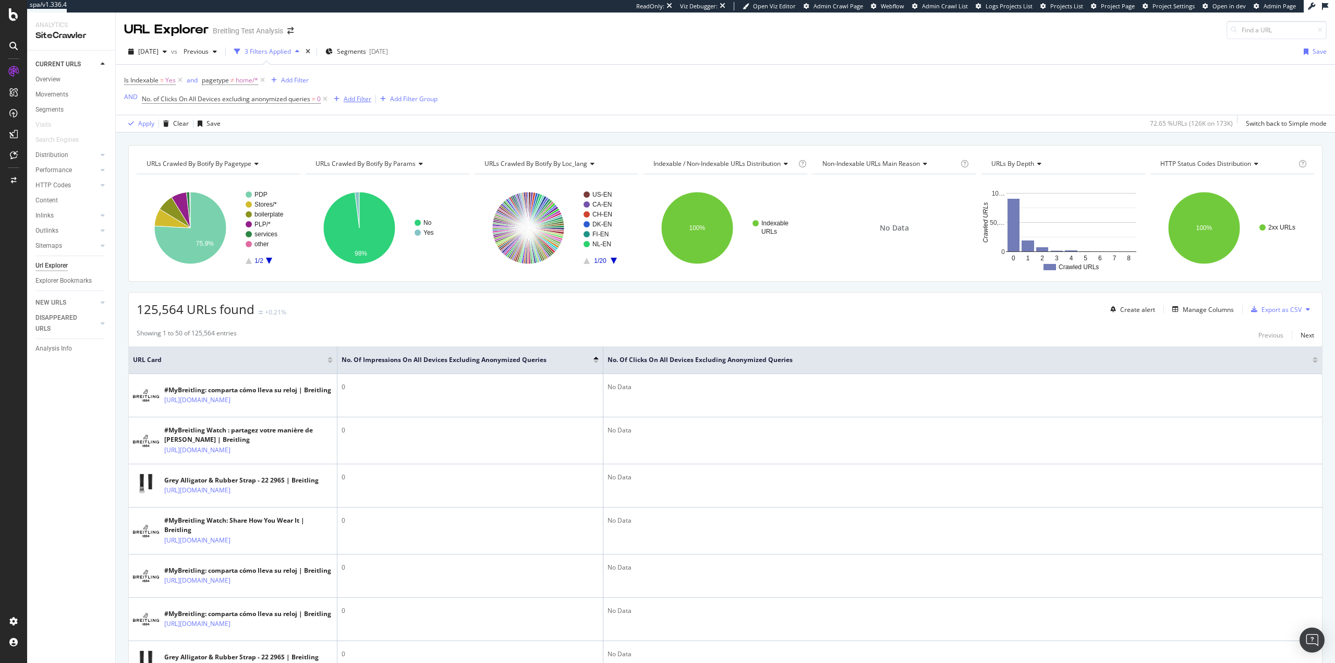
click at [350, 101] on div "Add Filter" at bounding box center [358, 98] width 28 height 9
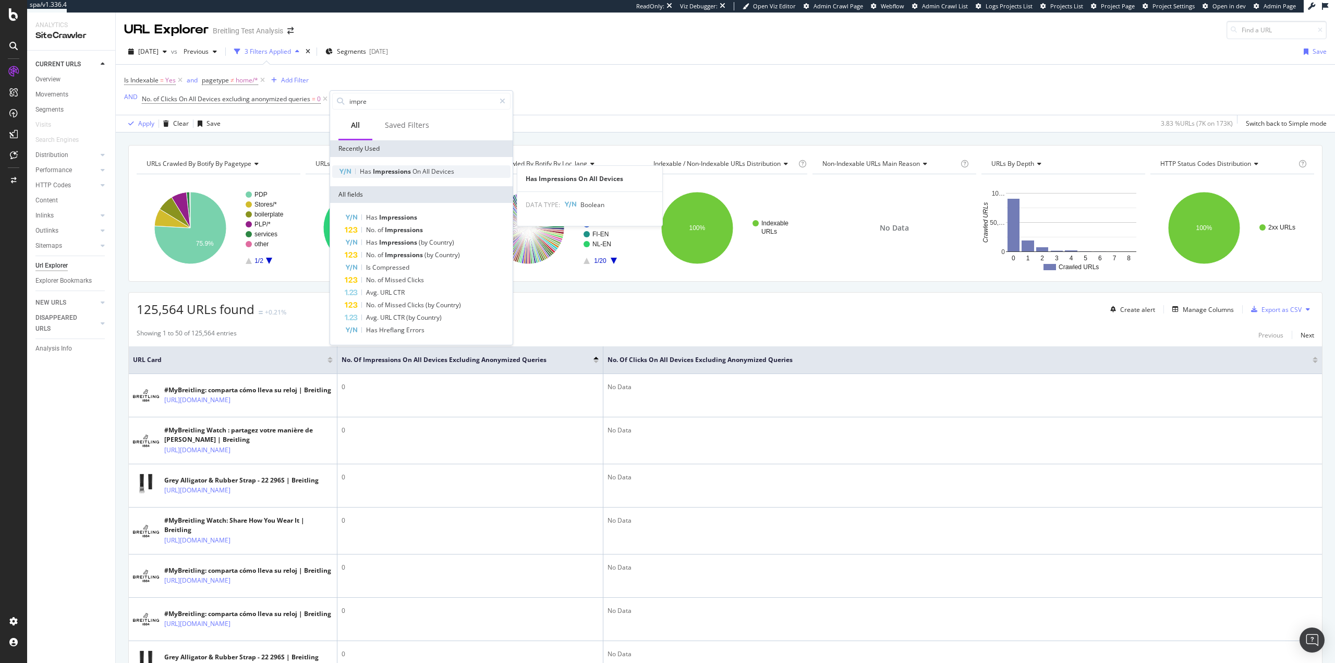
type input "impre"
click at [394, 169] on span "Impressions" at bounding box center [393, 171] width 40 height 9
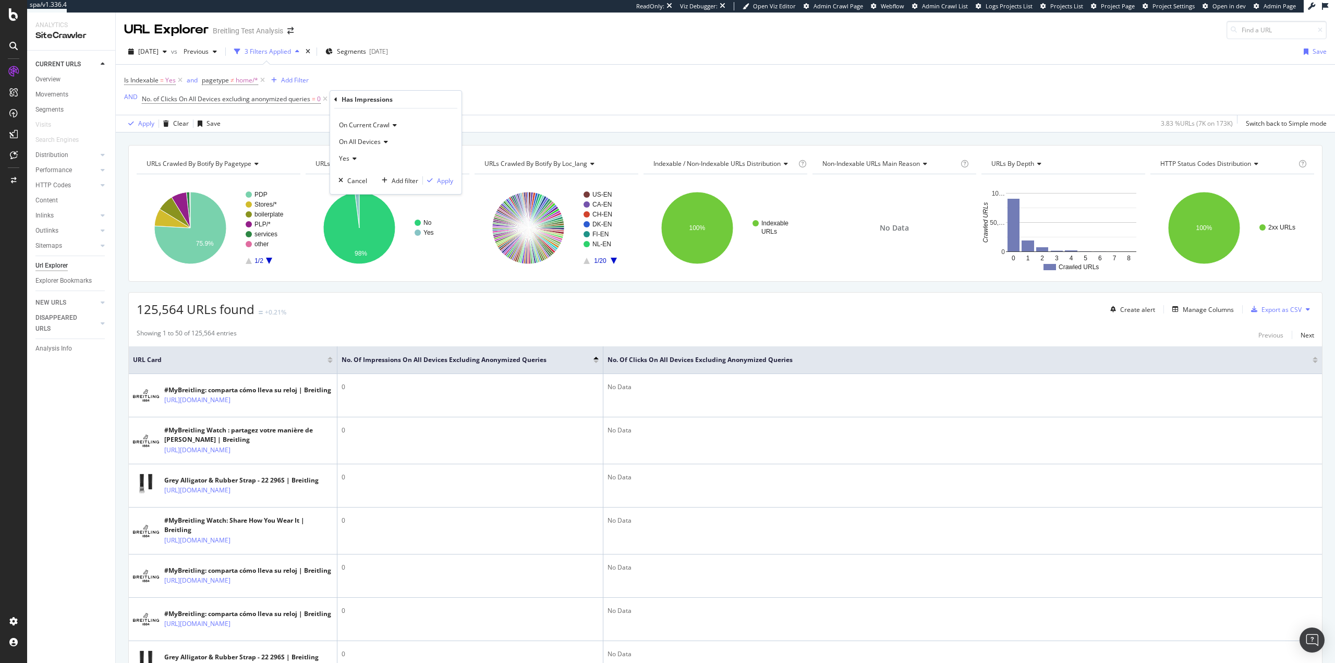
click at [353, 156] on icon at bounding box center [353, 158] width 7 height 6
click at [359, 191] on div "No" at bounding box center [397, 194] width 112 height 14
click at [441, 184] on div "Apply" at bounding box center [445, 180] width 16 height 9
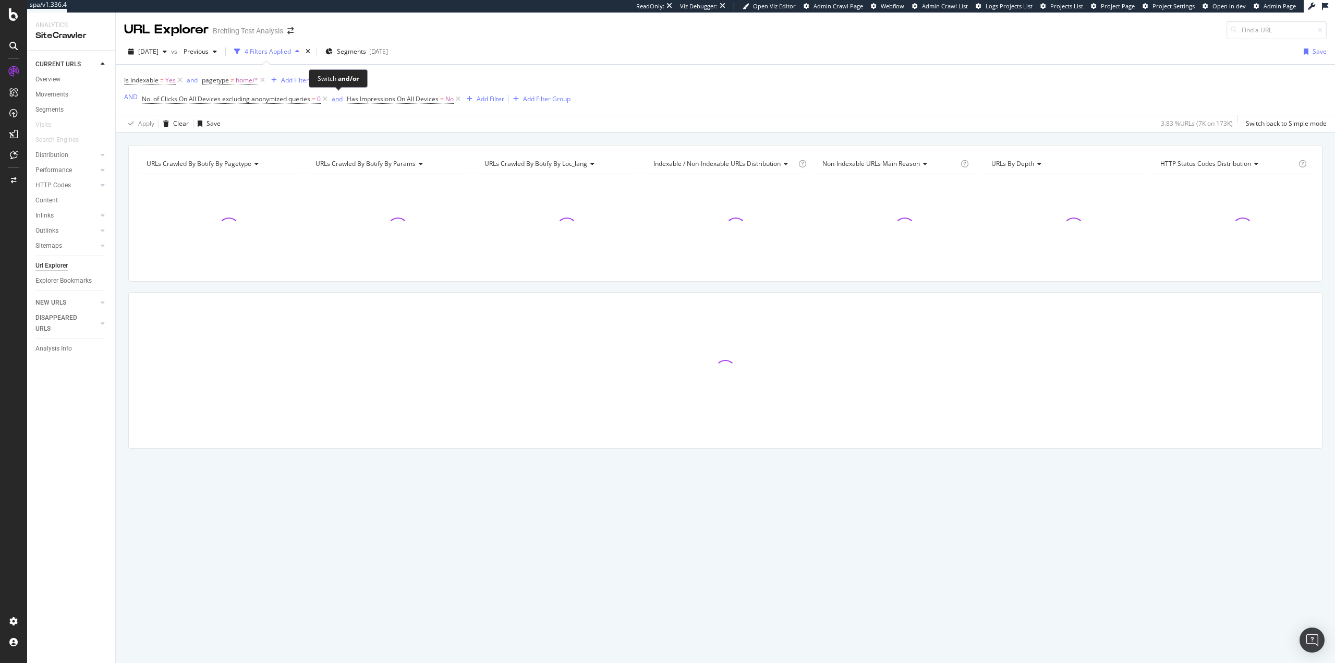
click at [335, 102] on div "and" at bounding box center [337, 98] width 11 height 9
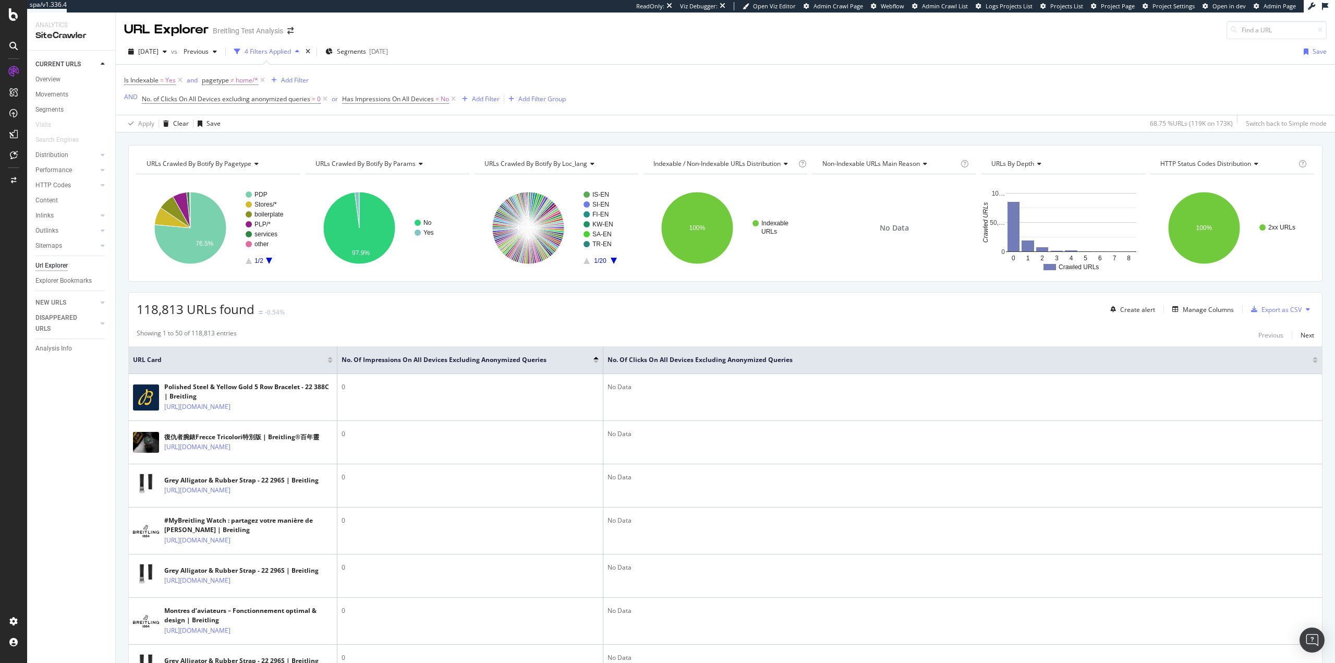
click at [784, 308] on div "118,813 URLs found -0.54% Create alert Manage Columns Export as CSV" at bounding box center [726, 306] width 1194 height 26
drag, startPoint x: 453, startPoint y: 99, endPoint x: 685, endPoint y: 124, distance: 233.4
click at [453, 99] on icon at bounding box center [453, 99] width 9 height 10
